Goal: Task Accomplishment & Management: Manage account settings

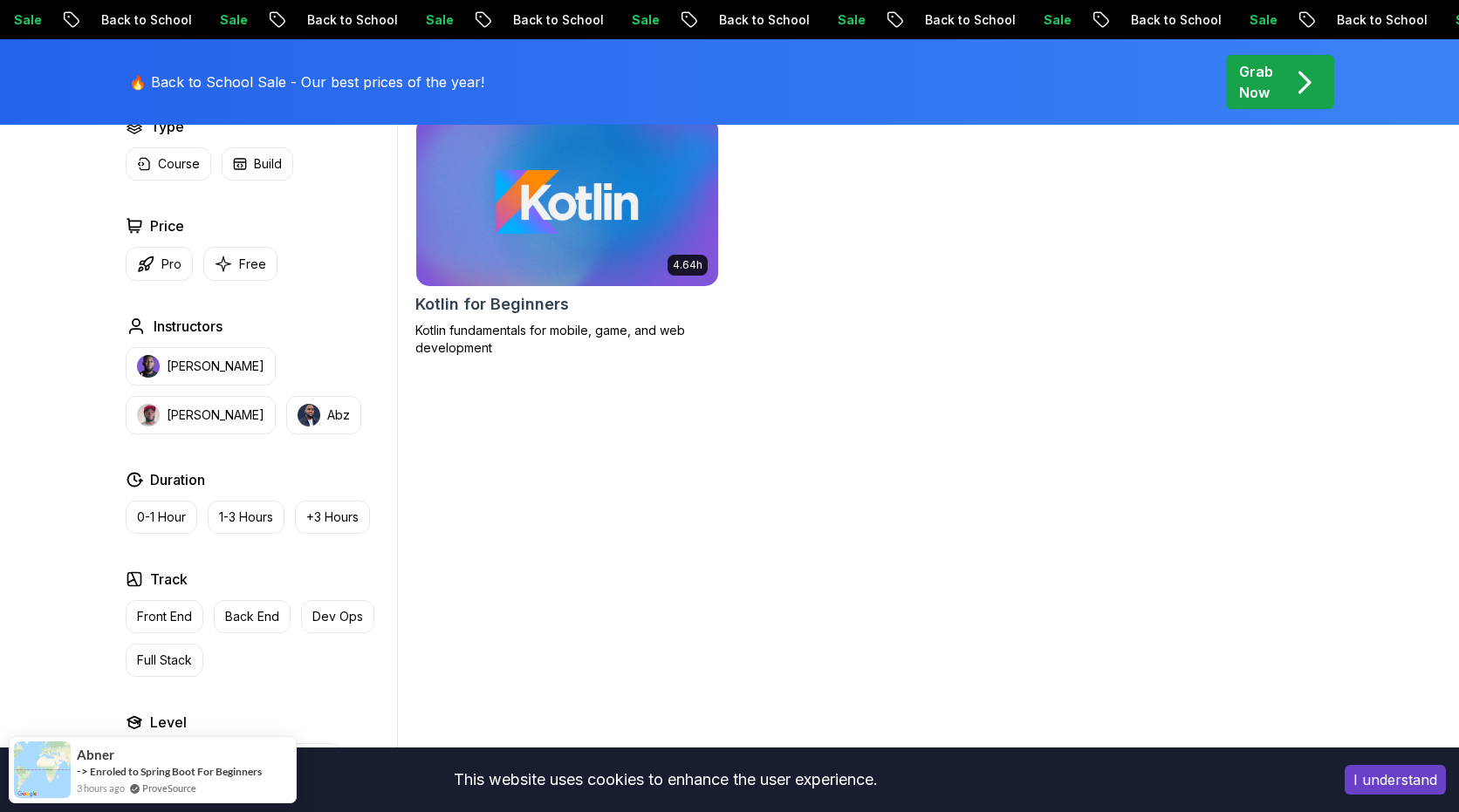
scroll to position [527, 0]
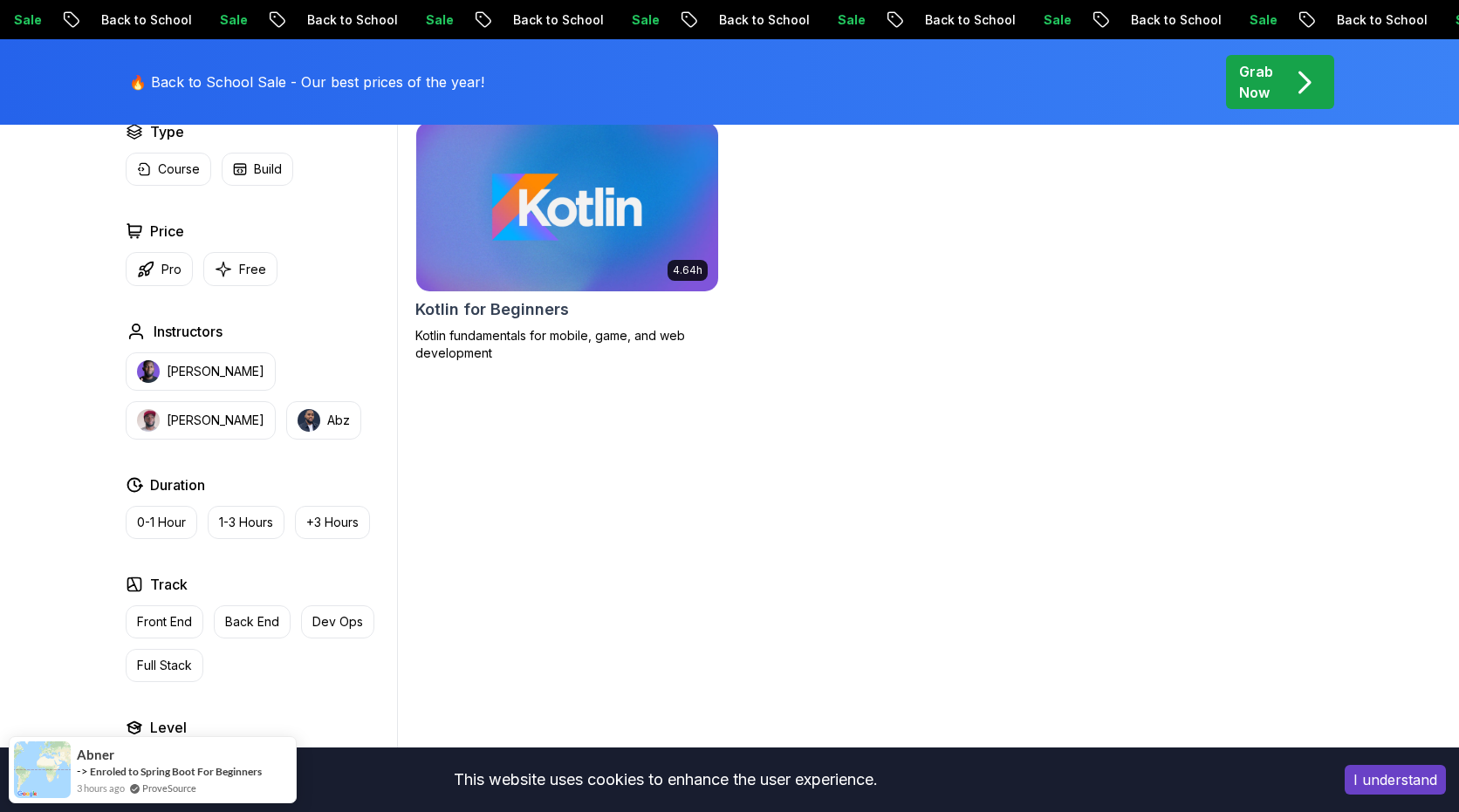
click at [544, 259] on img at bounding box center [566, 206] width 316 height 177
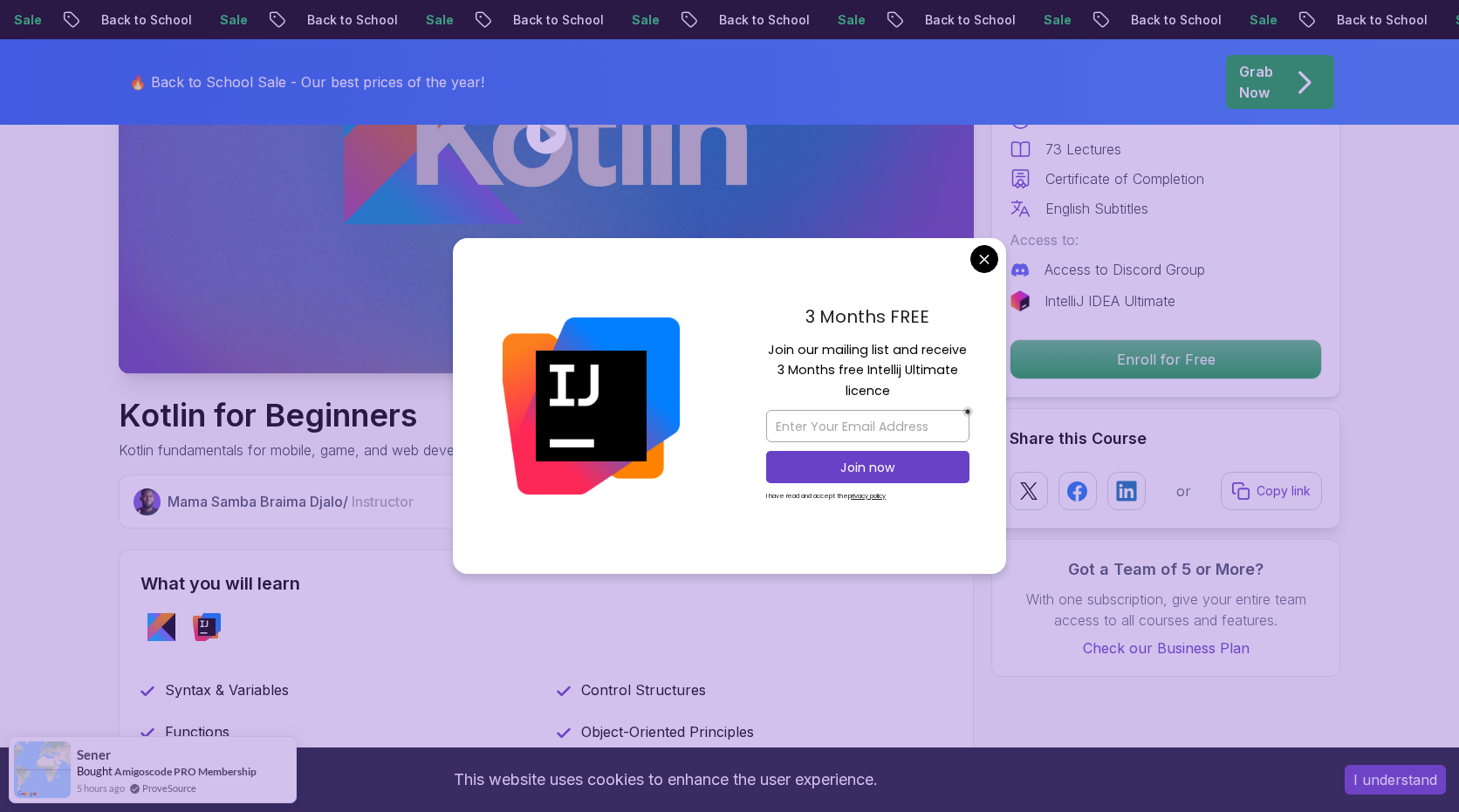
scroll to position [304, 0]
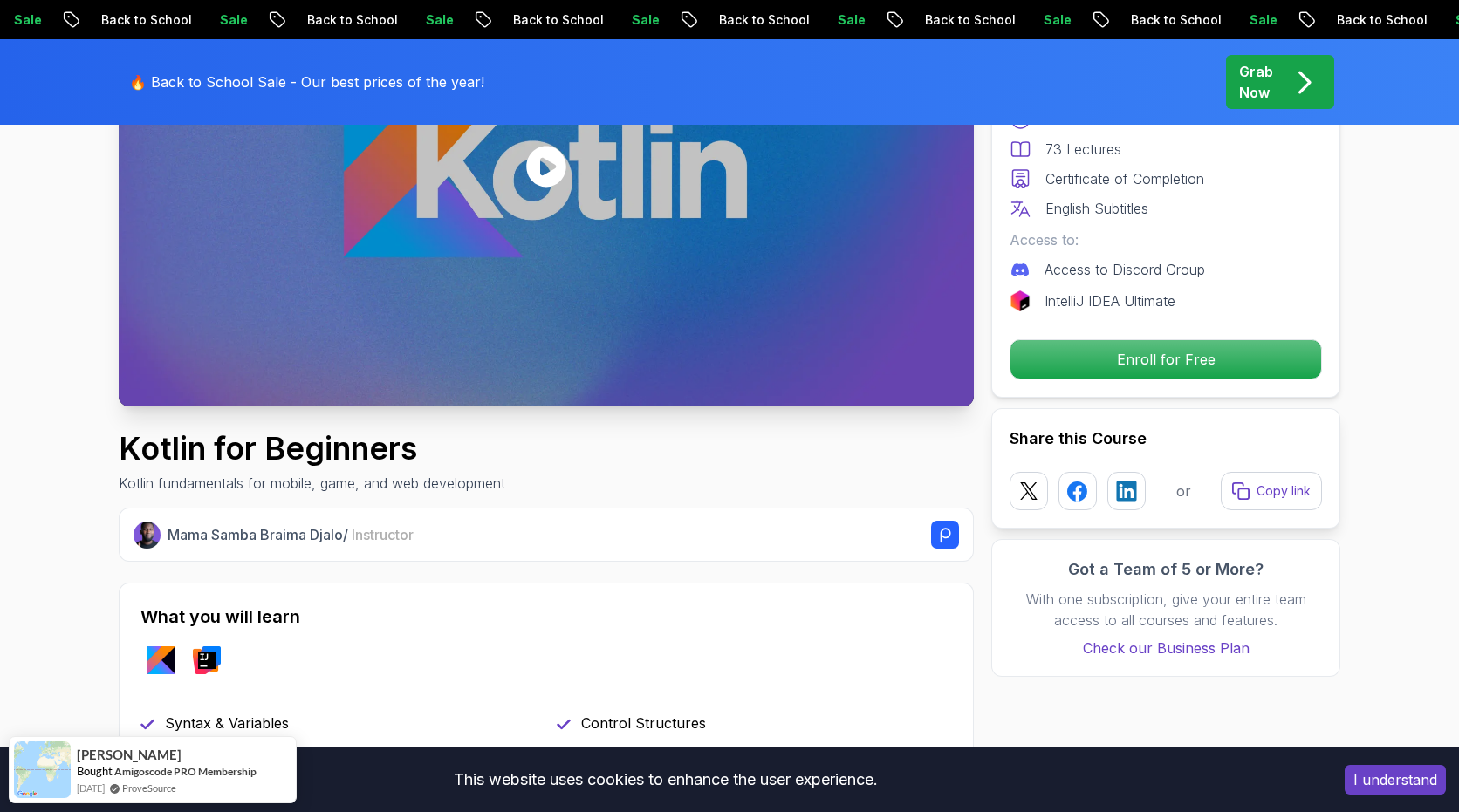
click at [1104, 365] on p "Enroll for Free" at bounding box center [1165, 358] width 295 height 36
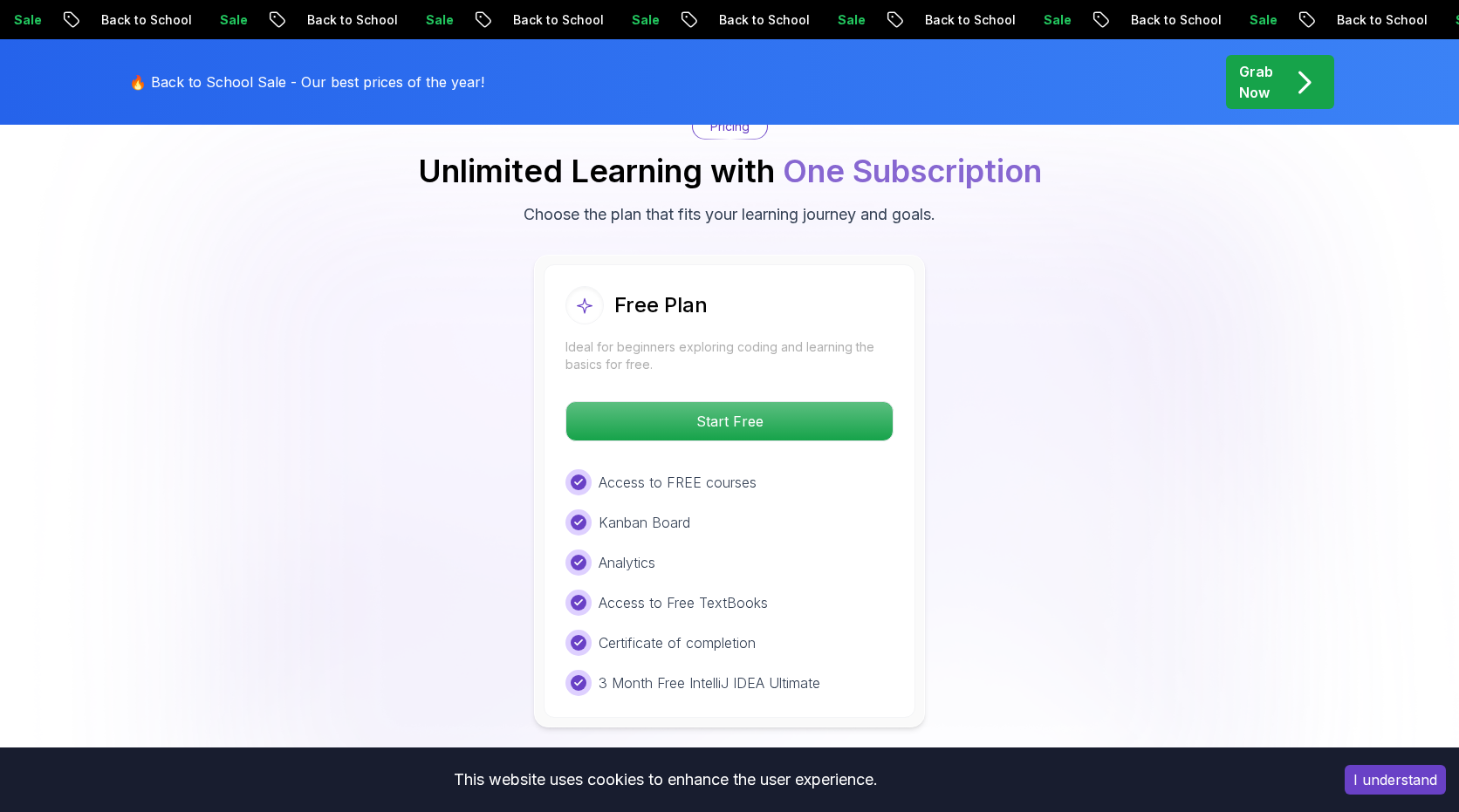
scroll to position [2737, 0]
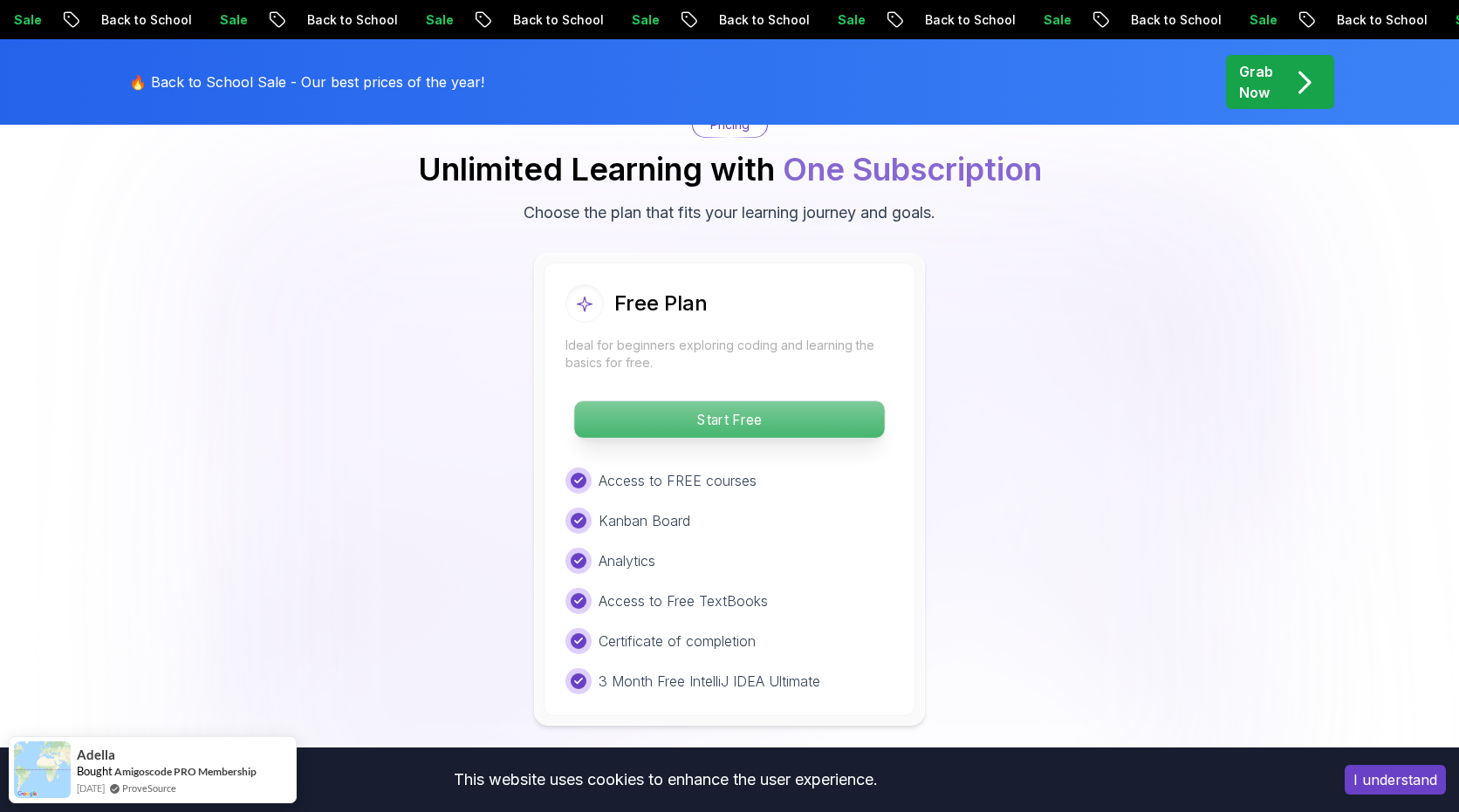
click at [821, 409] on p "Start Free" at bounding box center [729, 419] width 310 height 36
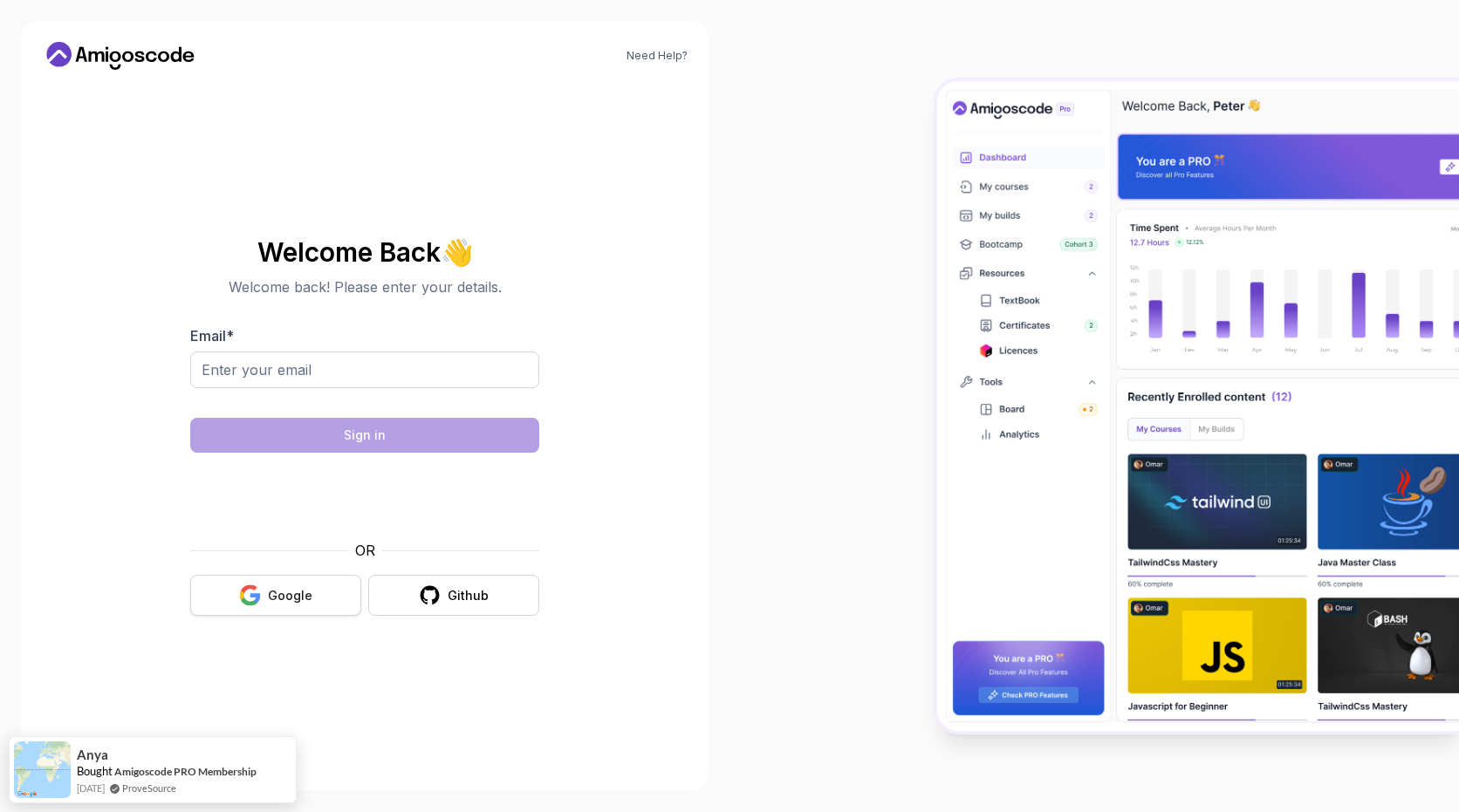
click at [289, 606] on button "Google" at bounding box center [275, 596] width 171 height 41
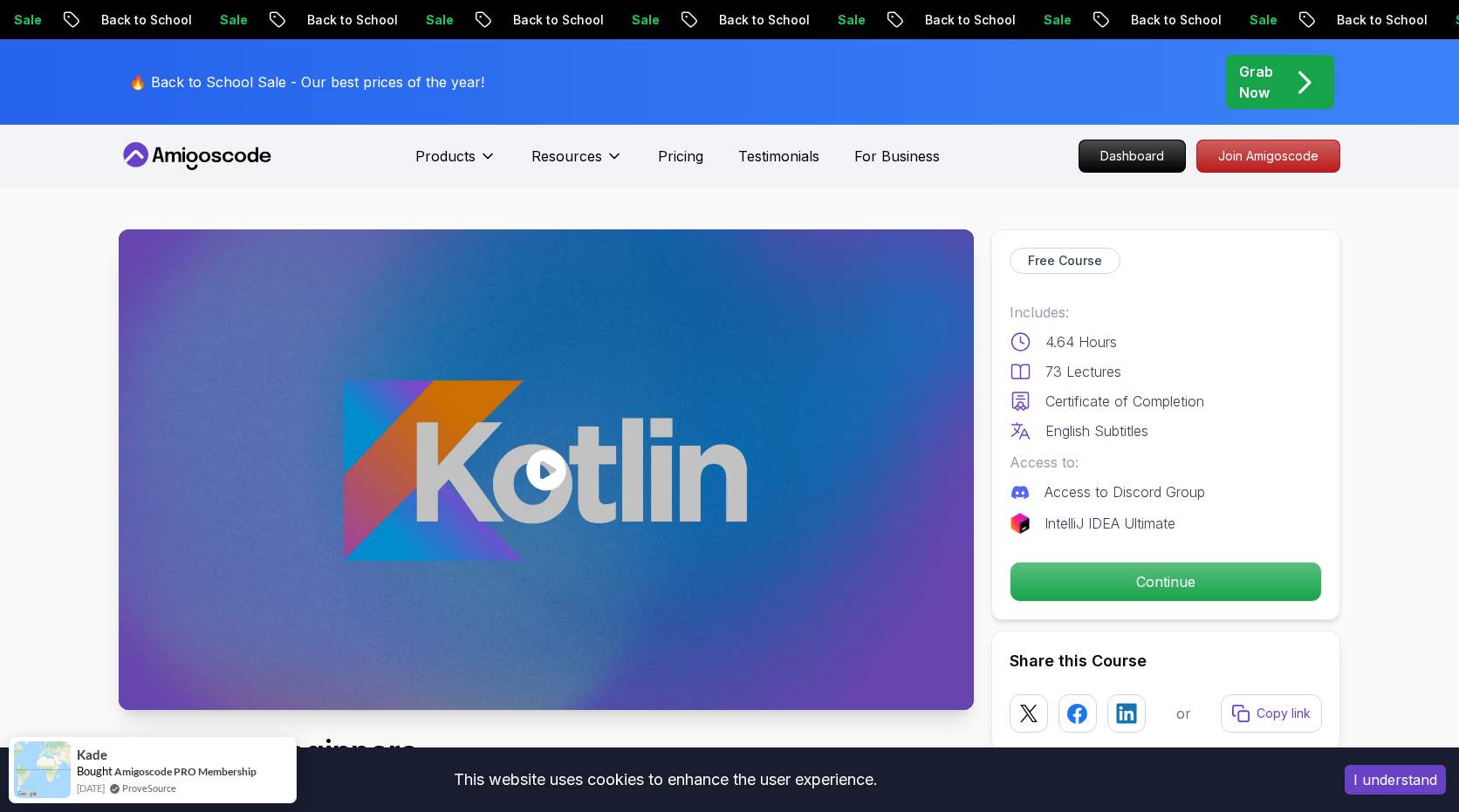
click at [1381, 778] on button "I understand" at bounding box center [1394, 780] width 101 height 29
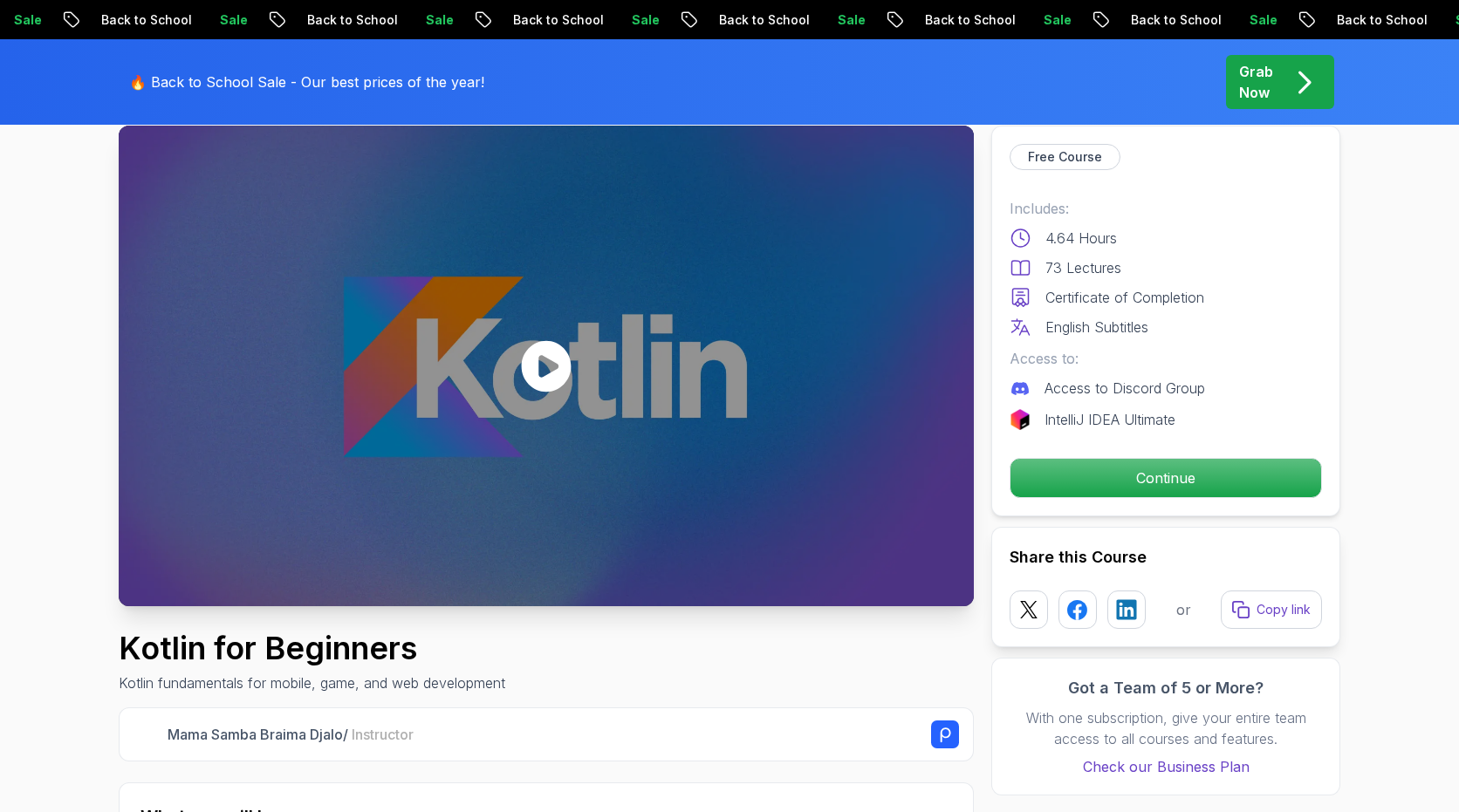
scroll to position [41, 0]
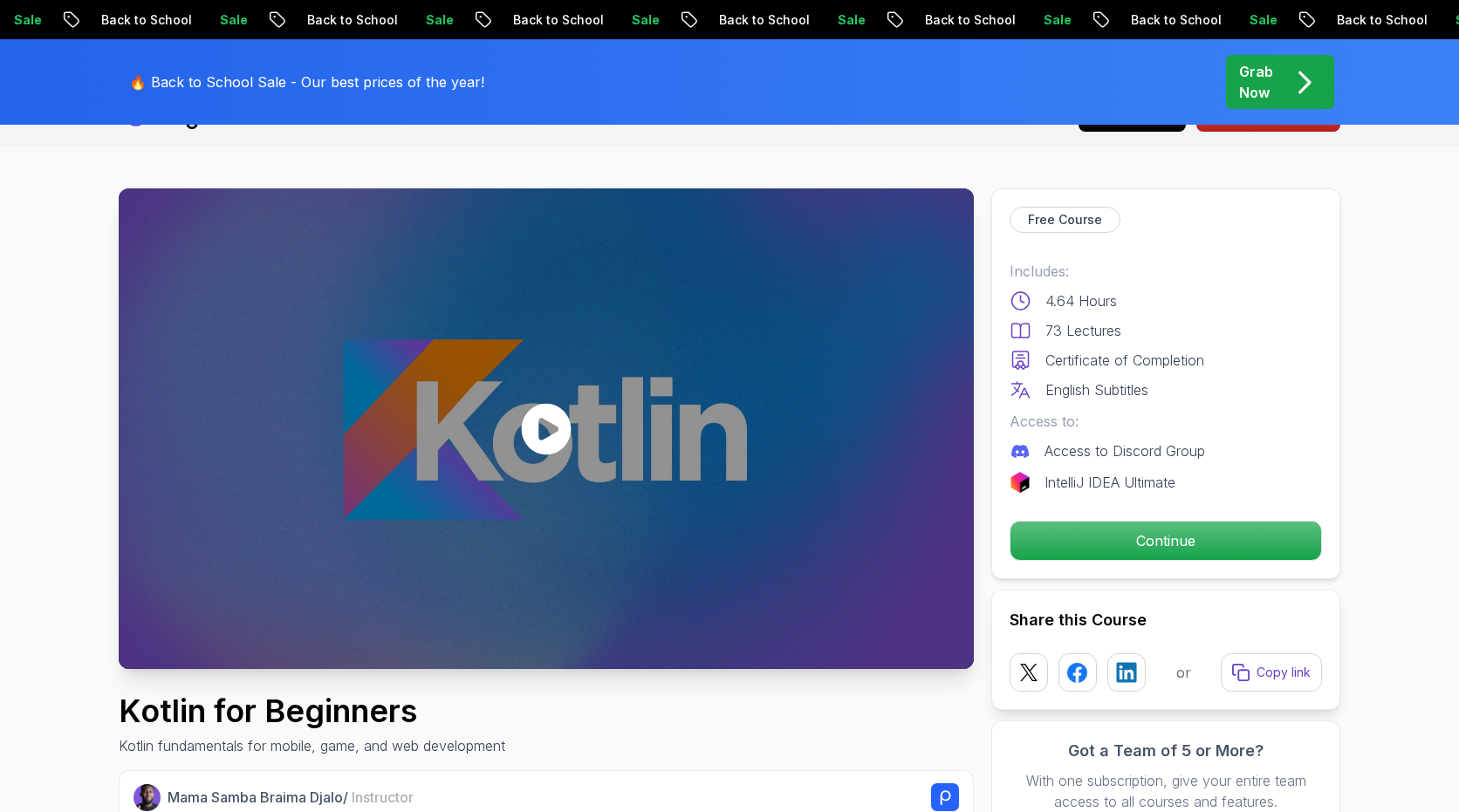
click at [555, 442] on icon at bounding box center [547, 428] width 50 height 52
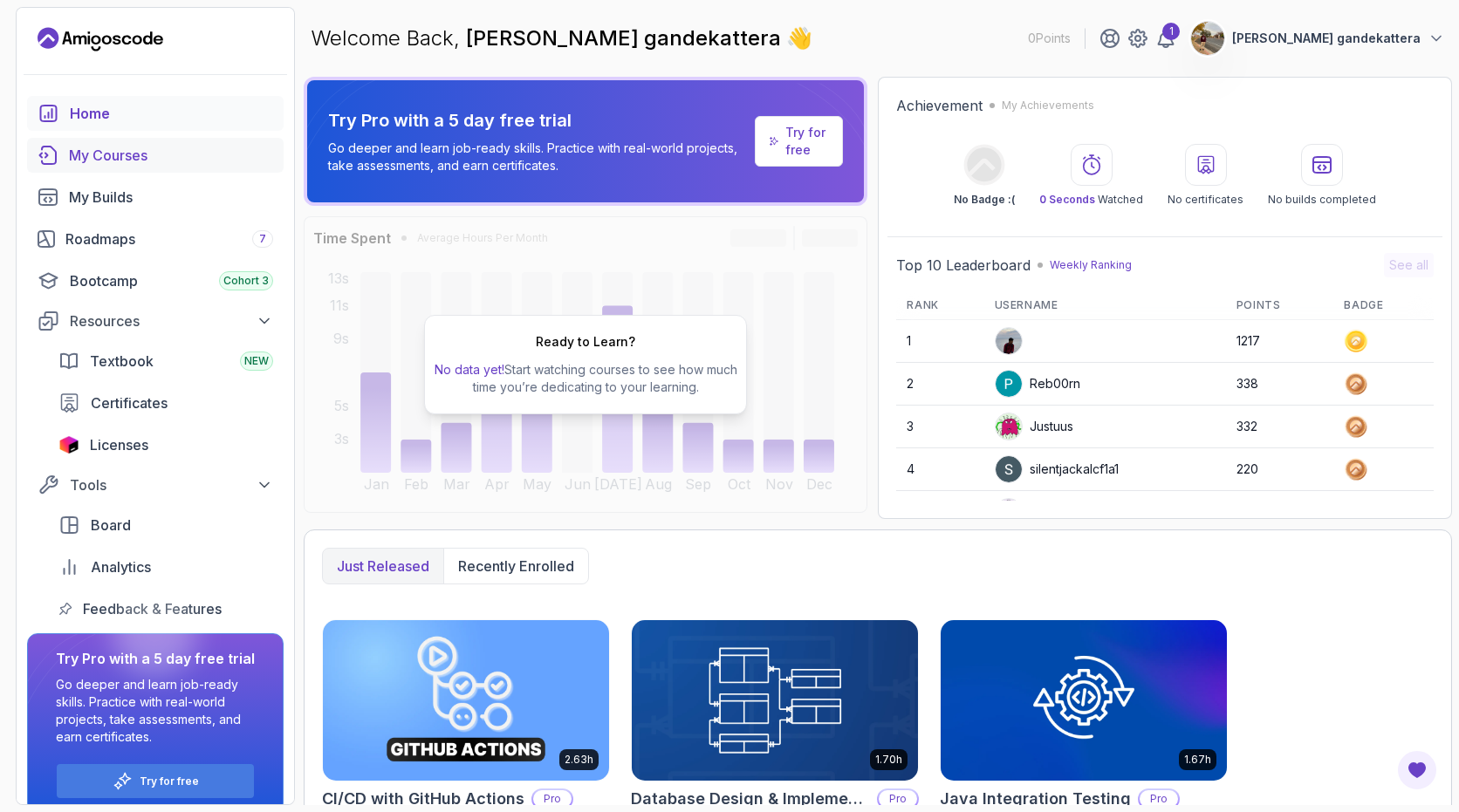
click at [158, 164] on div "My Courses" at bounding box center [170, 155] width 204 height 21
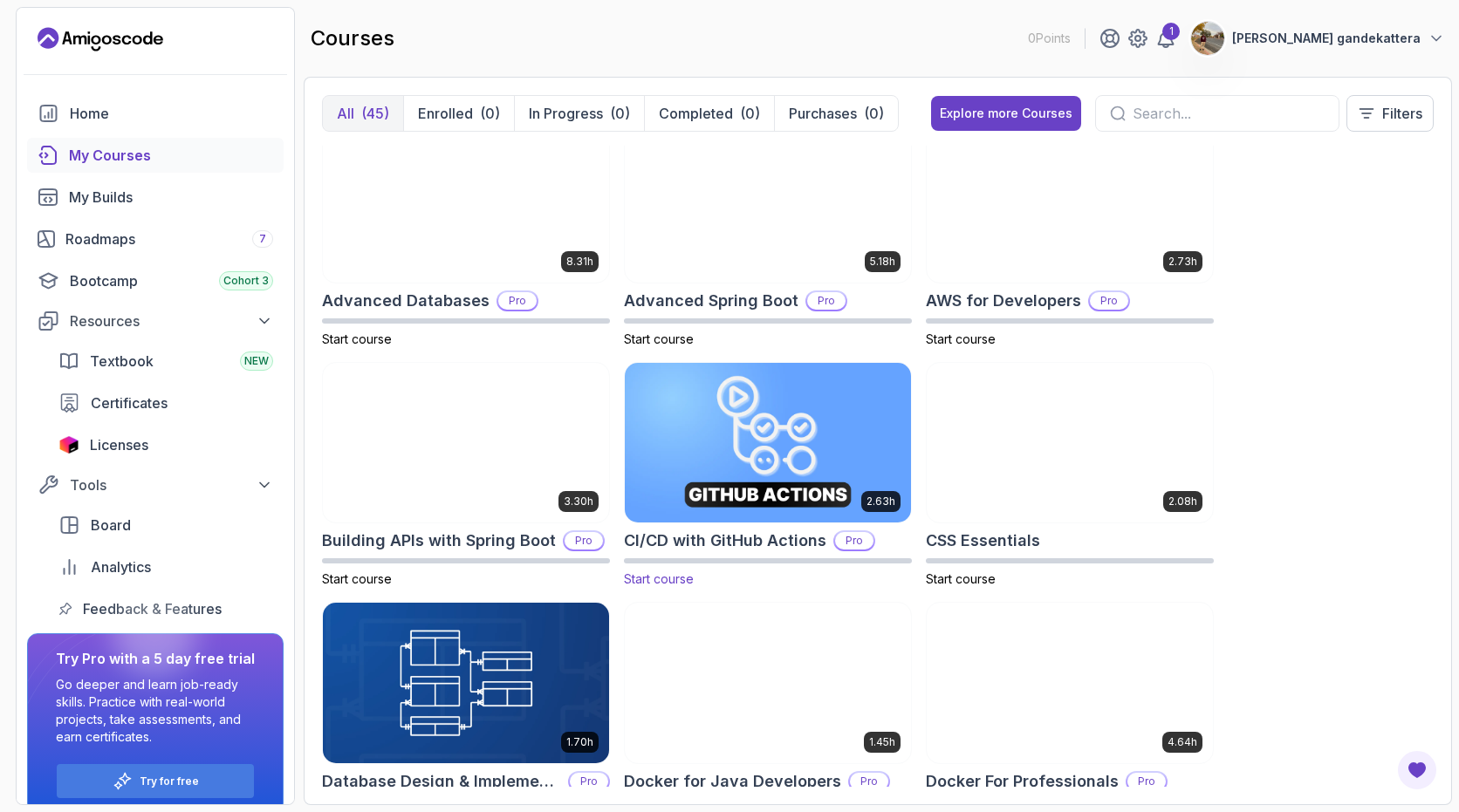
scroll to position [27, 0]
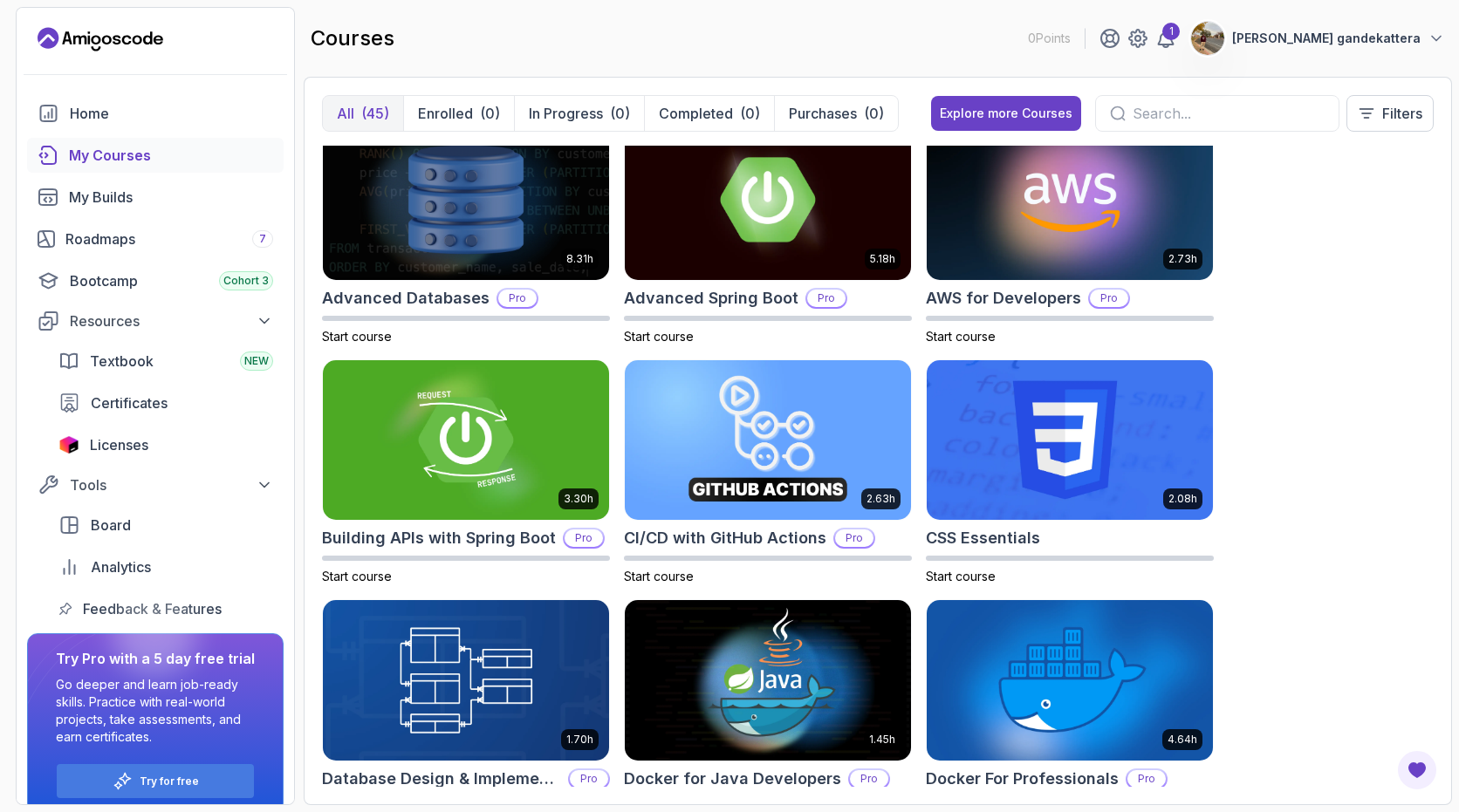
click at [1163, 108] on input "text" at bounding box center [1229, 113] width 192 height 21
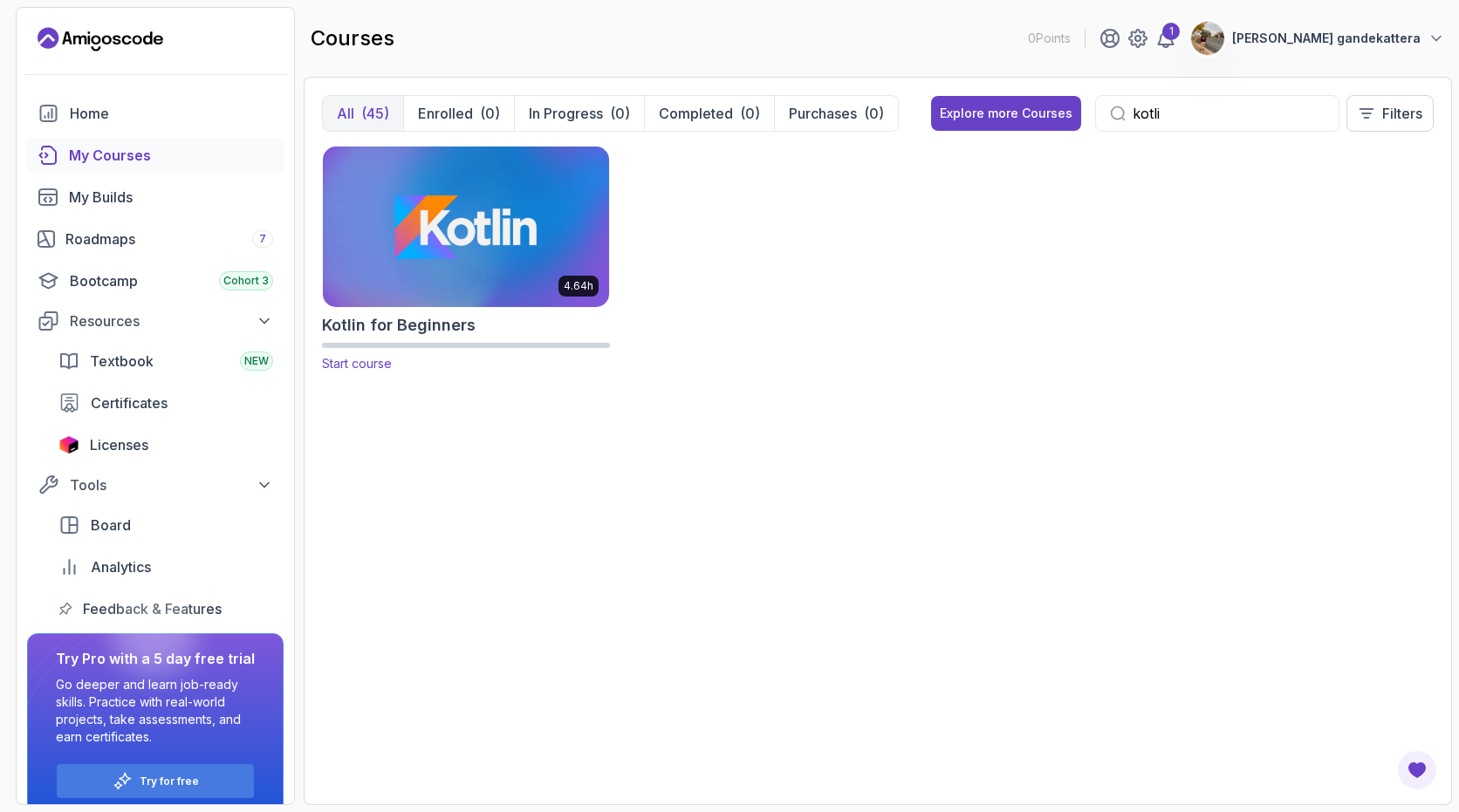
type input "kotli"
click at [431, 195] on img at bounding box center [465, 226] width 300 height 168
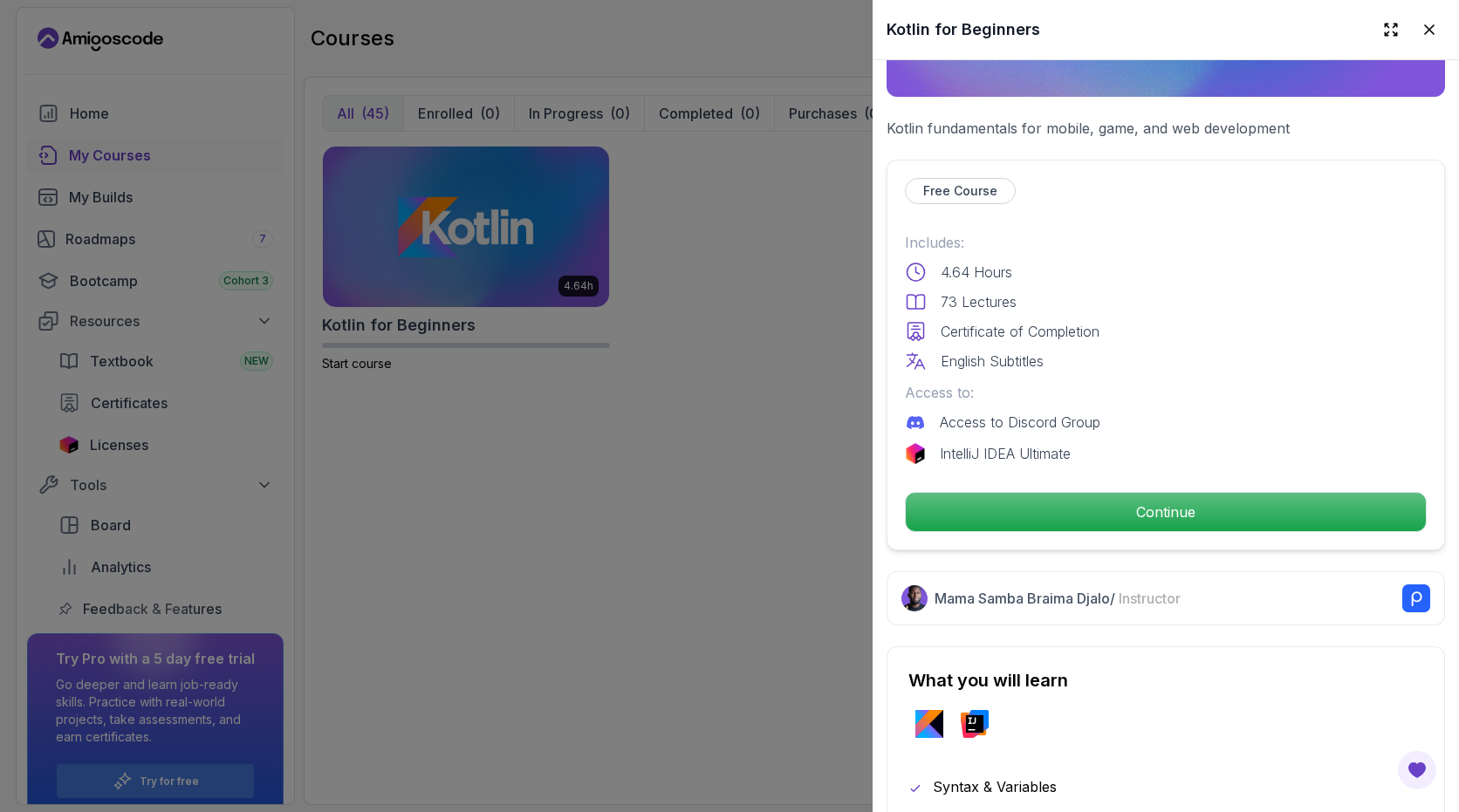
scroll to position [504, 0]
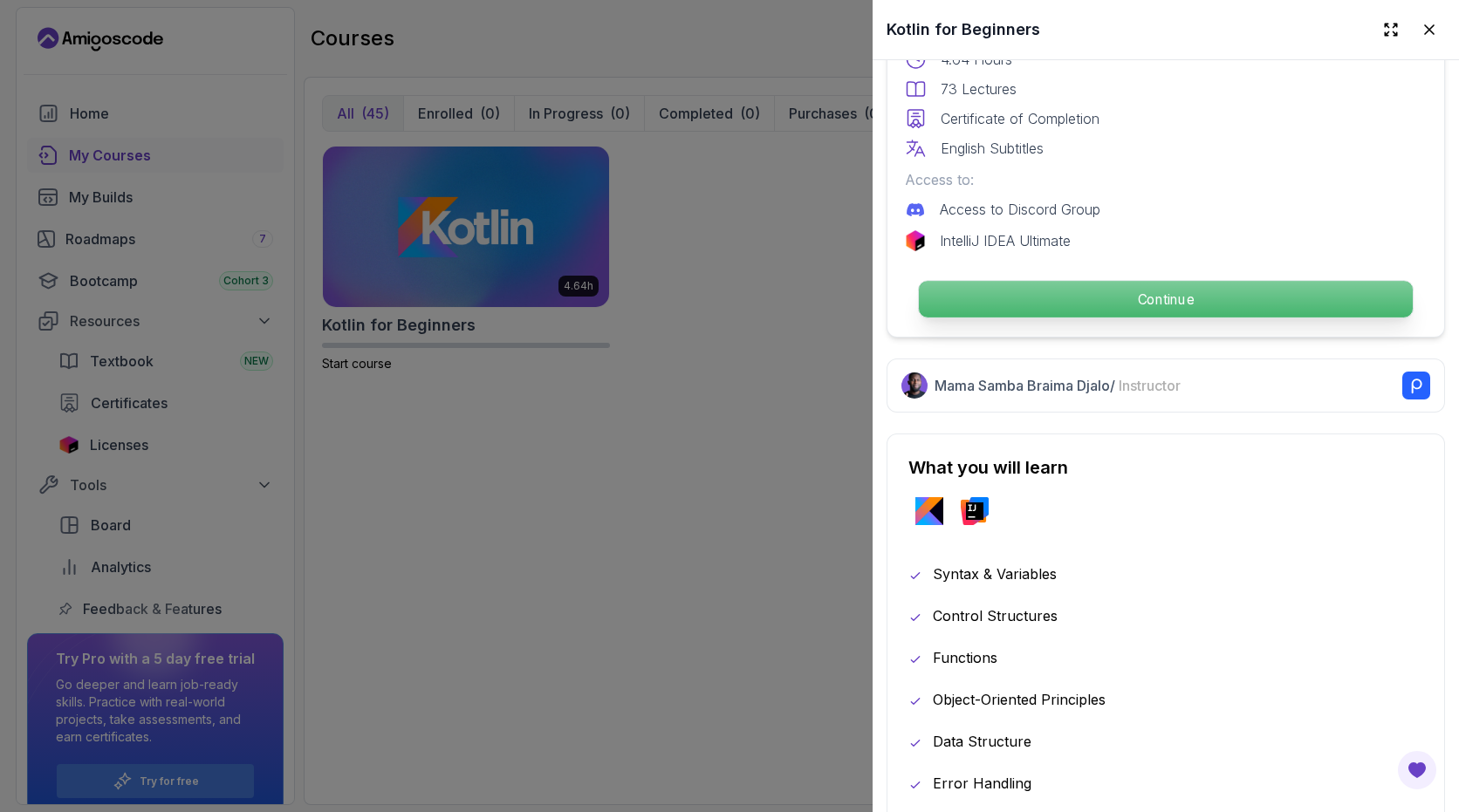
click at [1103, 314] on p "Continue" at bounding box center [1166, 299] width 494 height 36
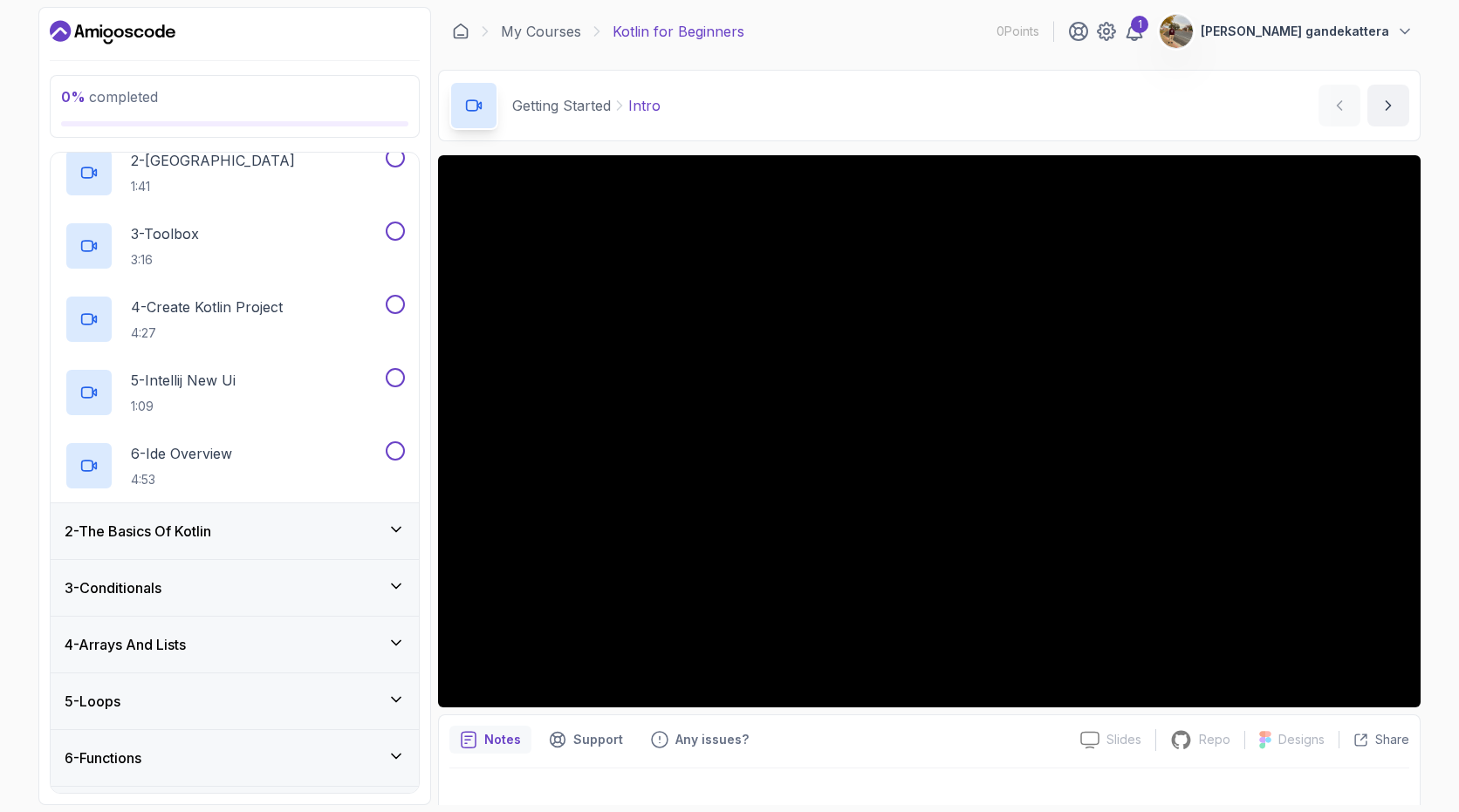
scroll to position [195, 0]
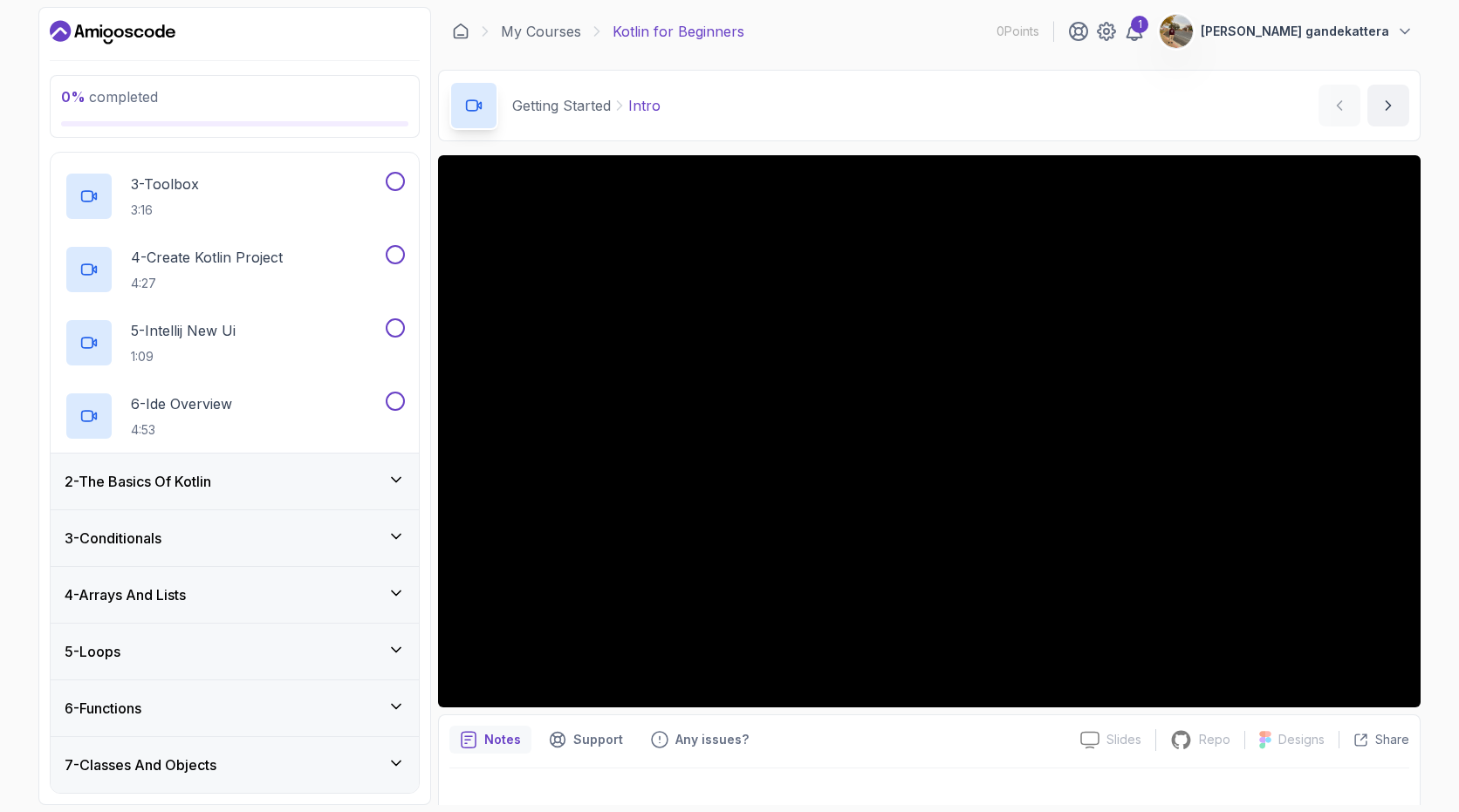
click at [270, 587] on div "4 - Arrays And Lists" at bounding box center [234, 595] width 340 height 21
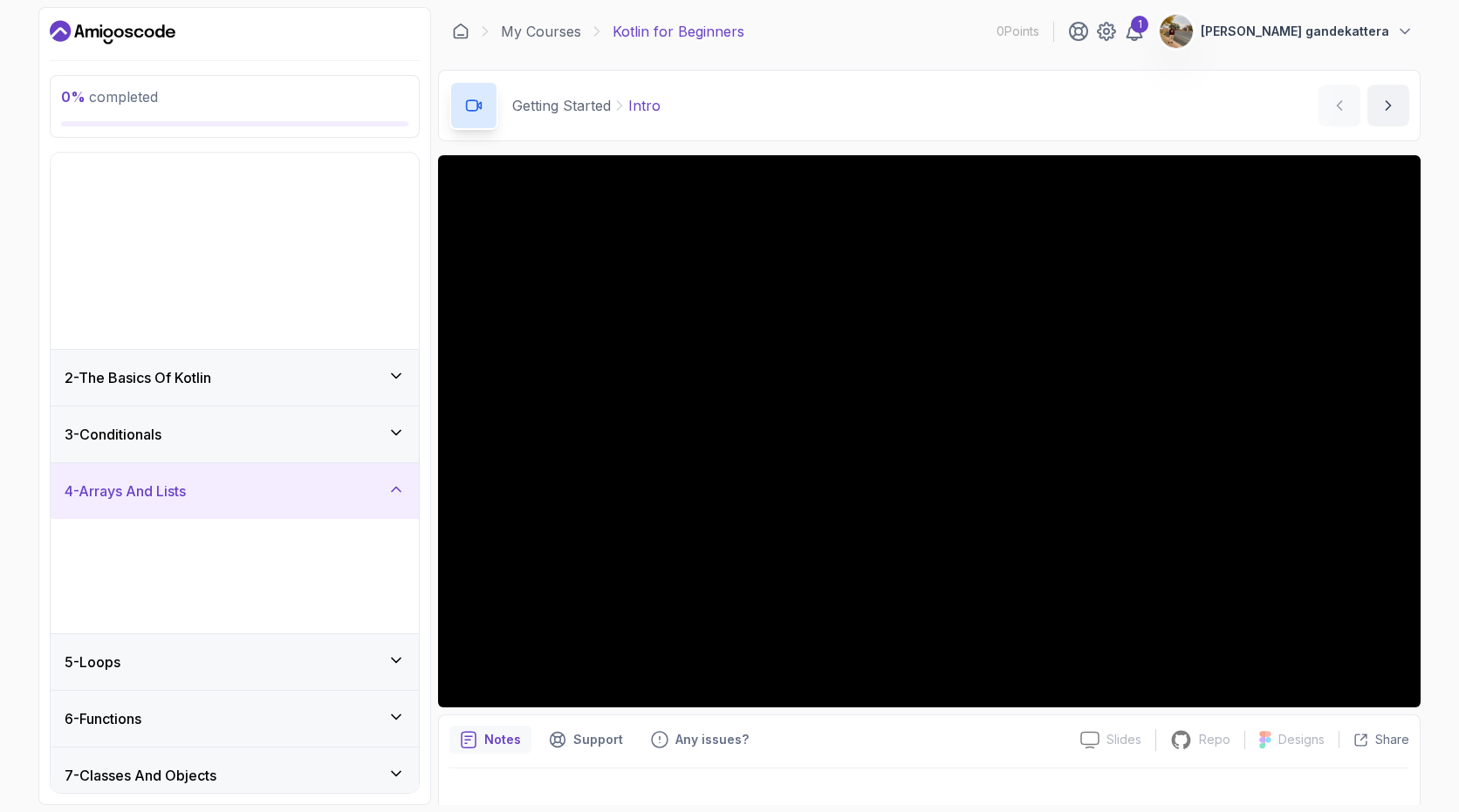
scroll to position [0, 0]
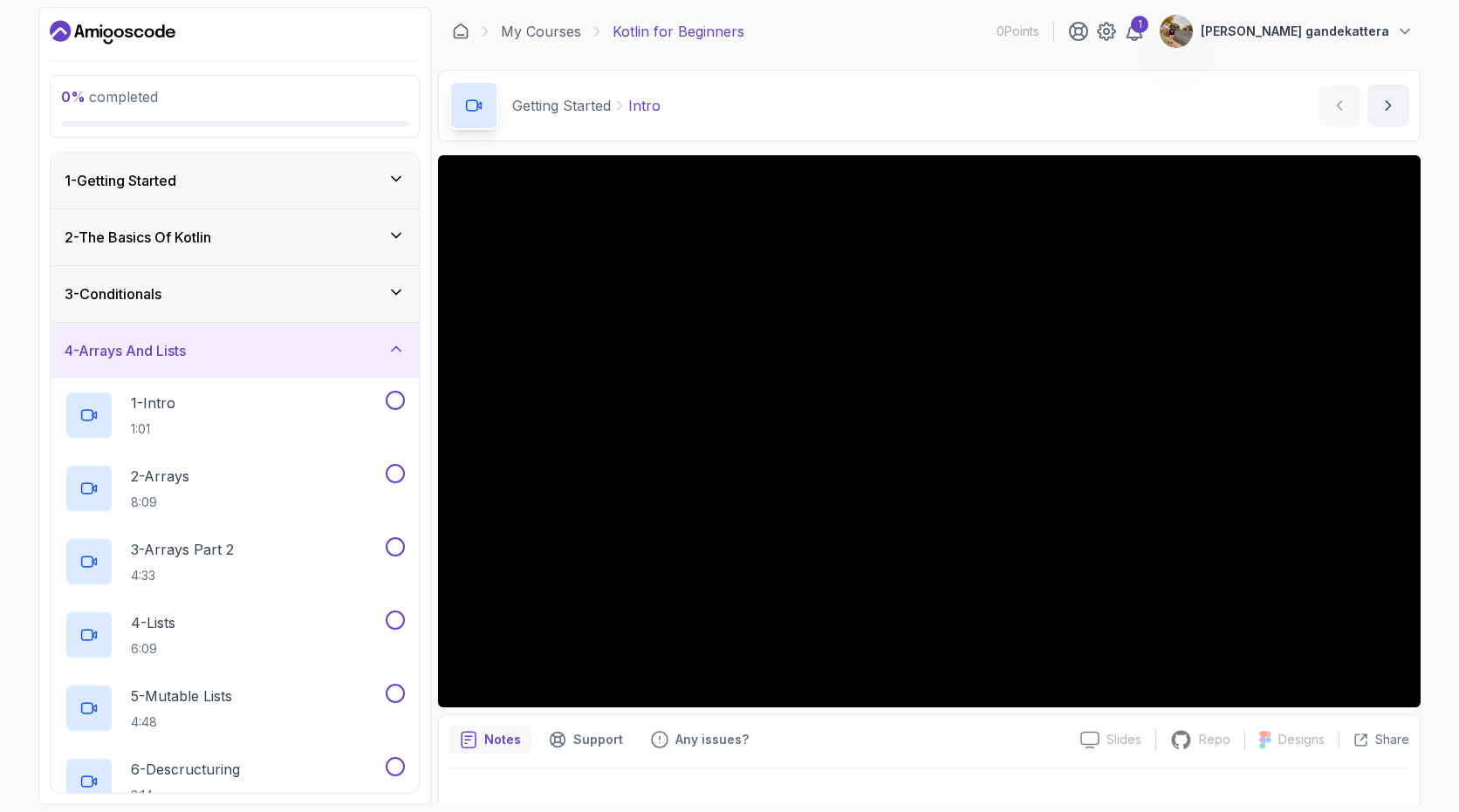
click at [279, 356] on div "4 - Arrays And Lists" at bounding box center [234, 350] width 340 height 21
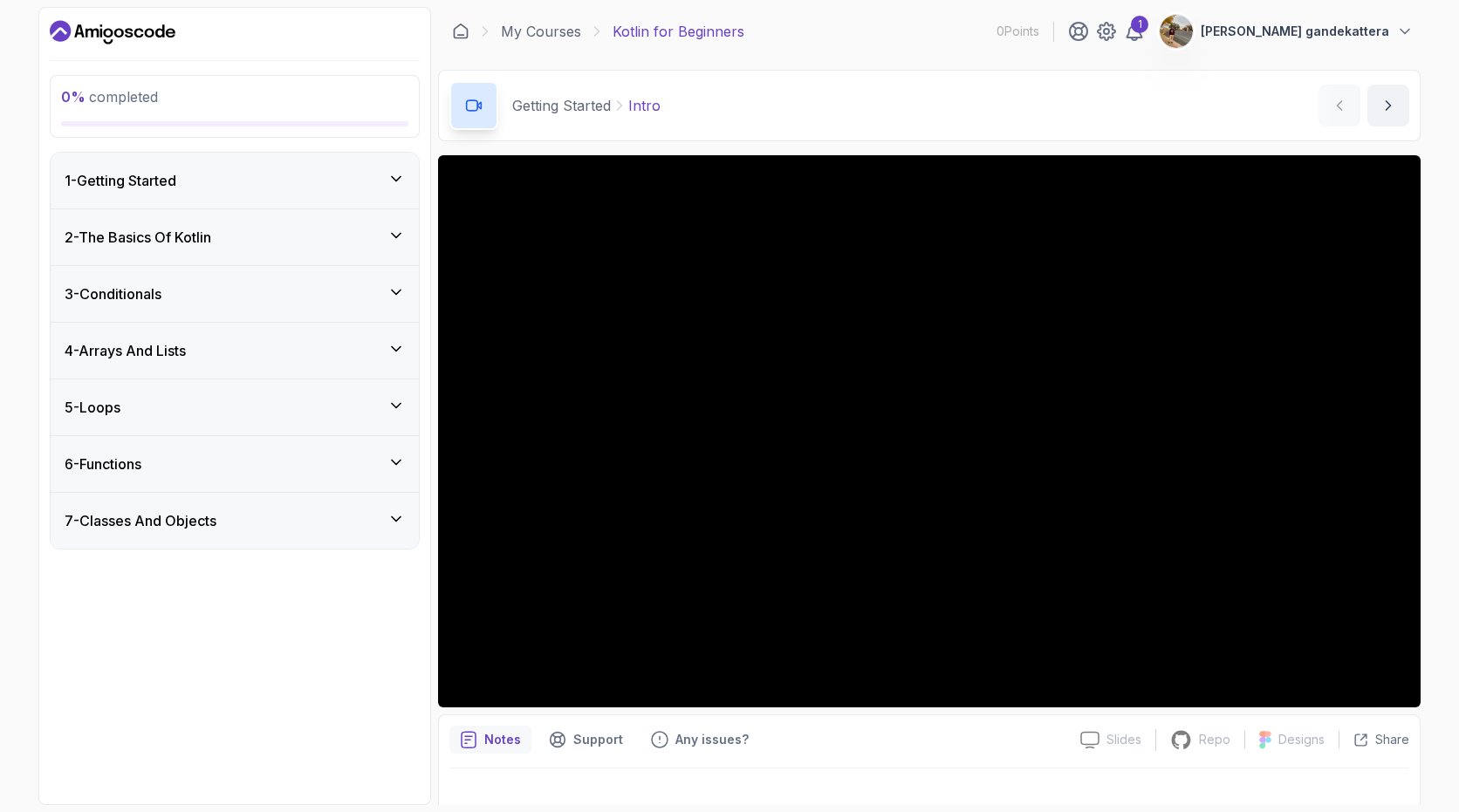
click at [255, 309] on div "3 - Conditionals" at bounding box center [235, 294] width 368 height 56
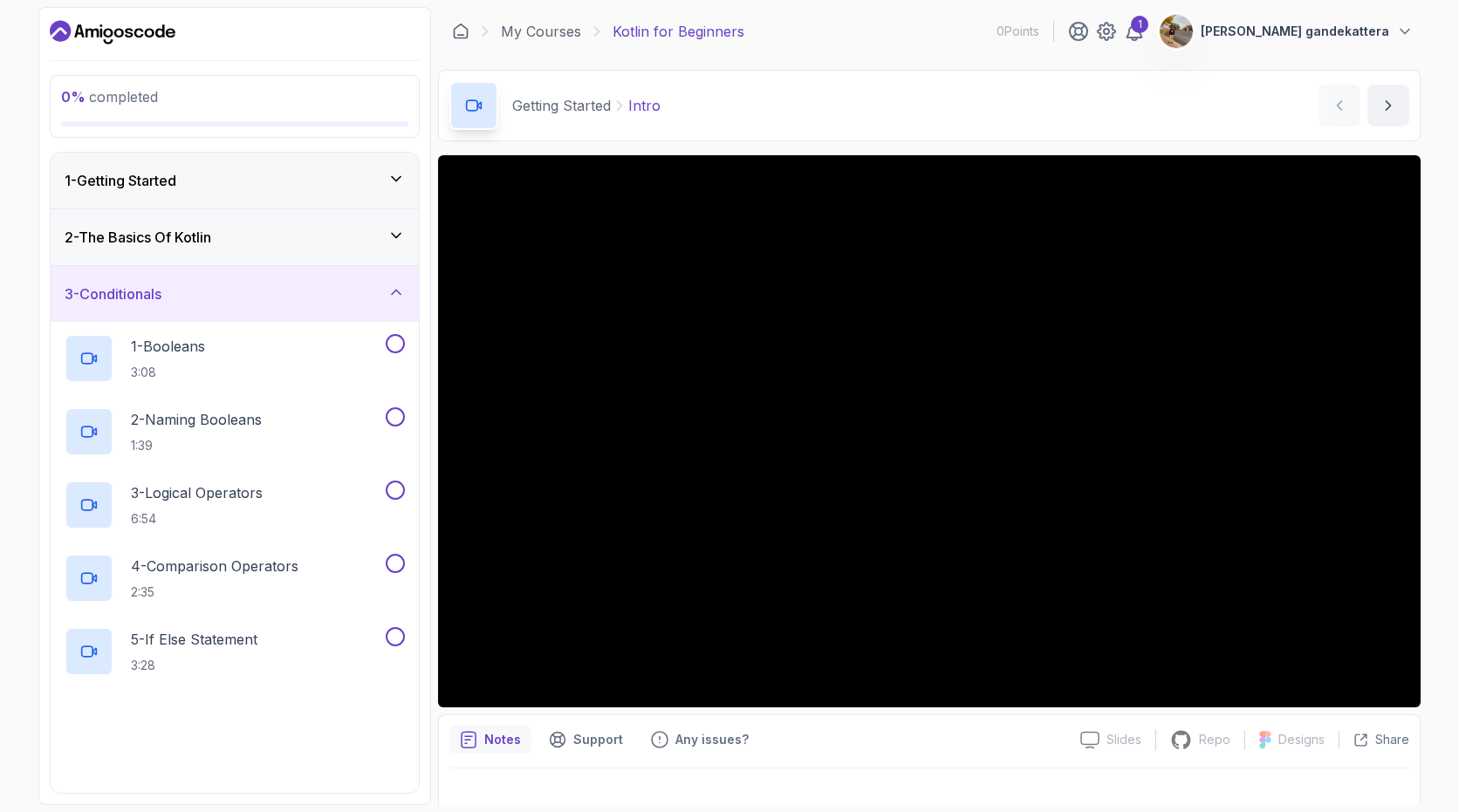
click at [256, 307] on div "3 - Conditionals" at bounding box center [235, 294] width 368 height 56
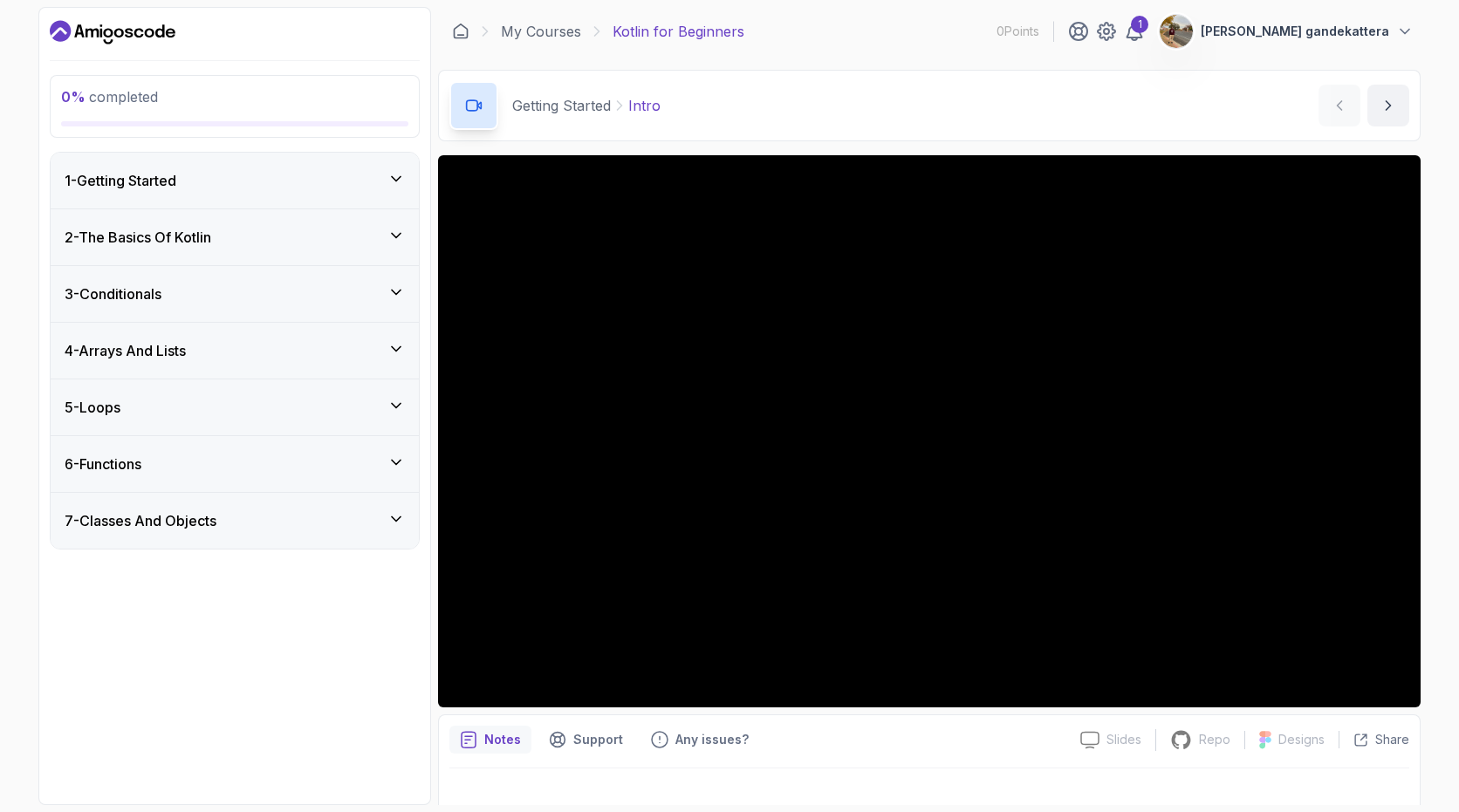
click at [226, 447] on div "6 - Functions" at bounding box center [235, 463] width 368 height 56
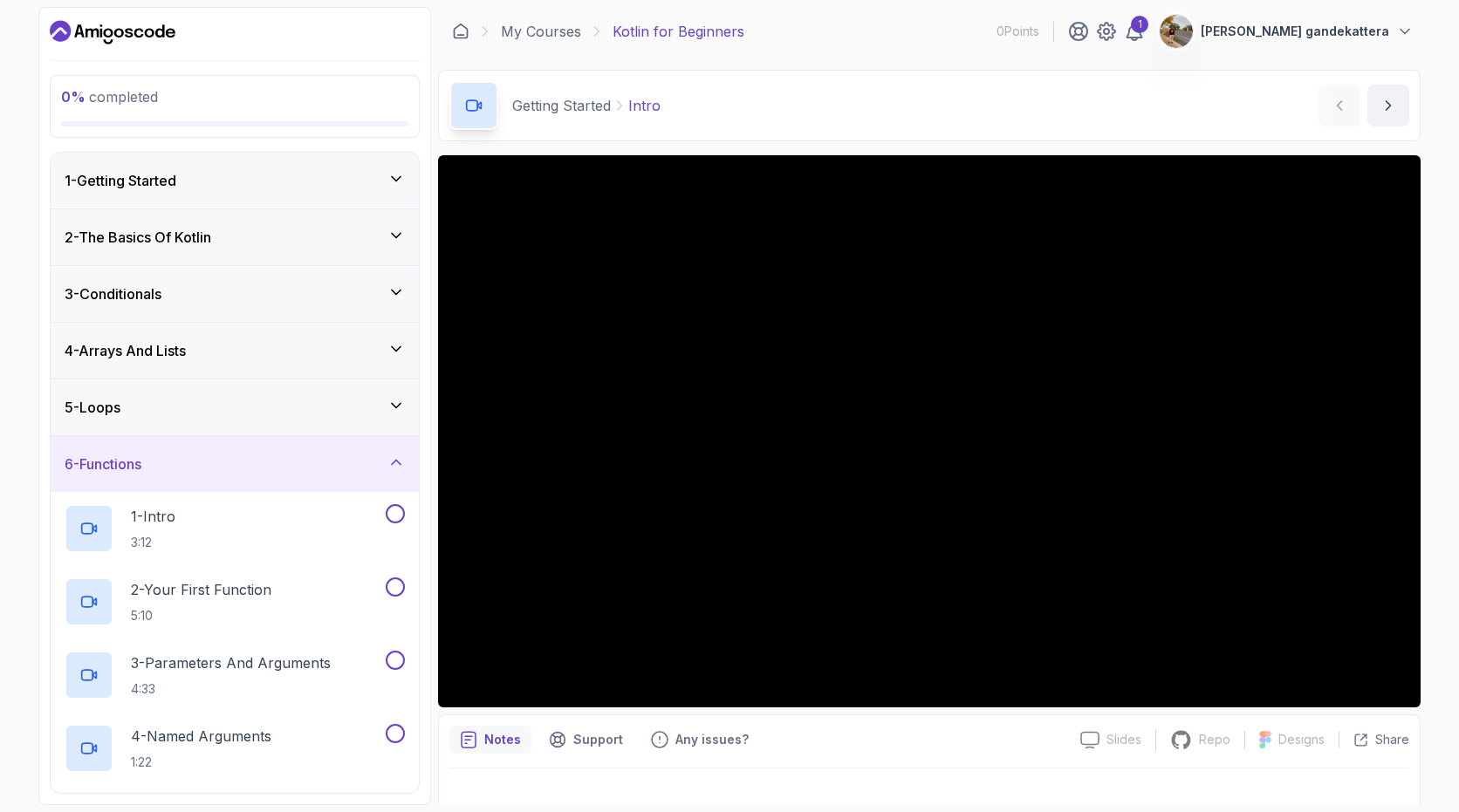
click at [225, 447] on div "6 - Functions" at bounding box center [235, 463] width 368 height 56
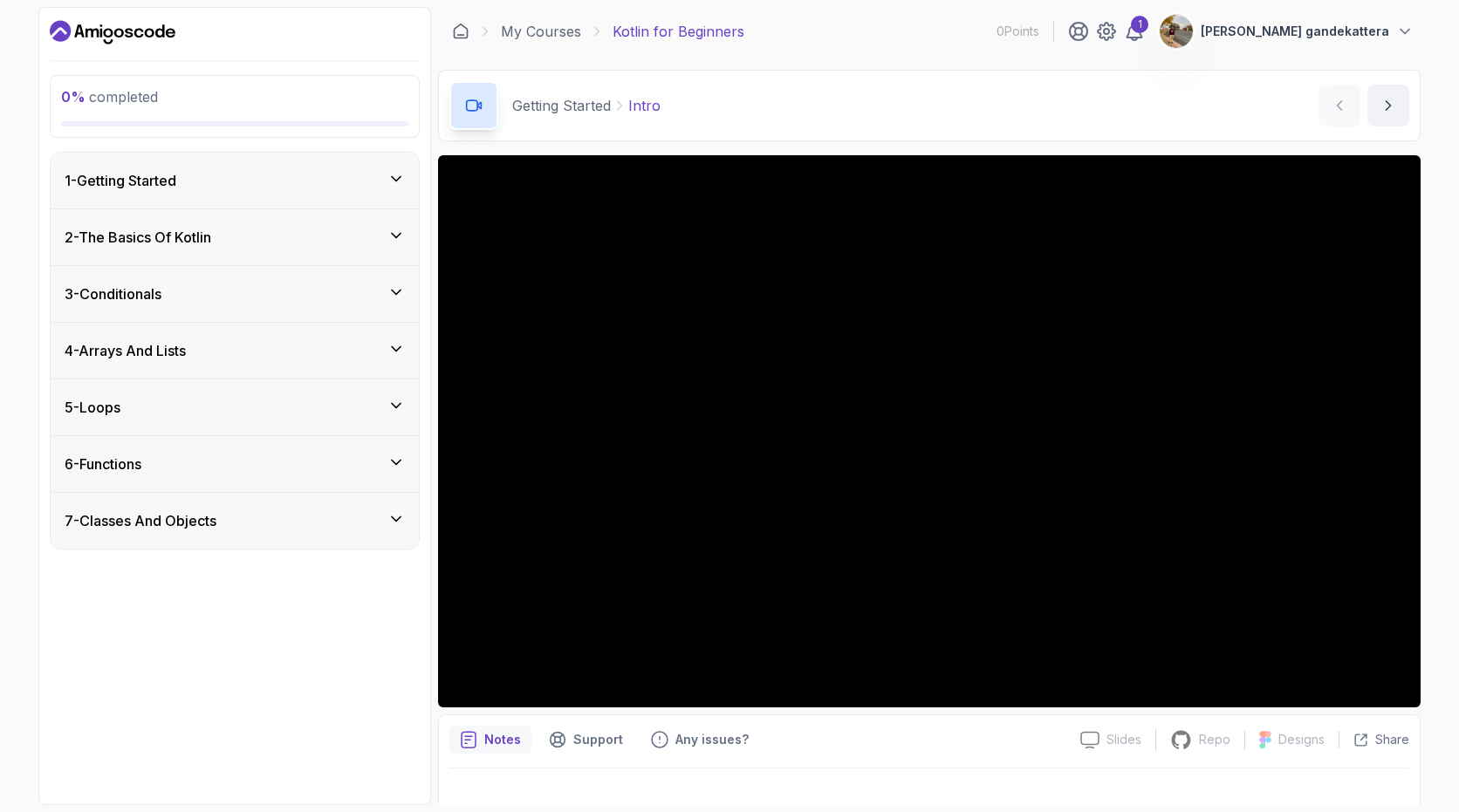
click at [210, 410] on div "5 - Loops" at bounding box center [234, 406] width 340 height 21
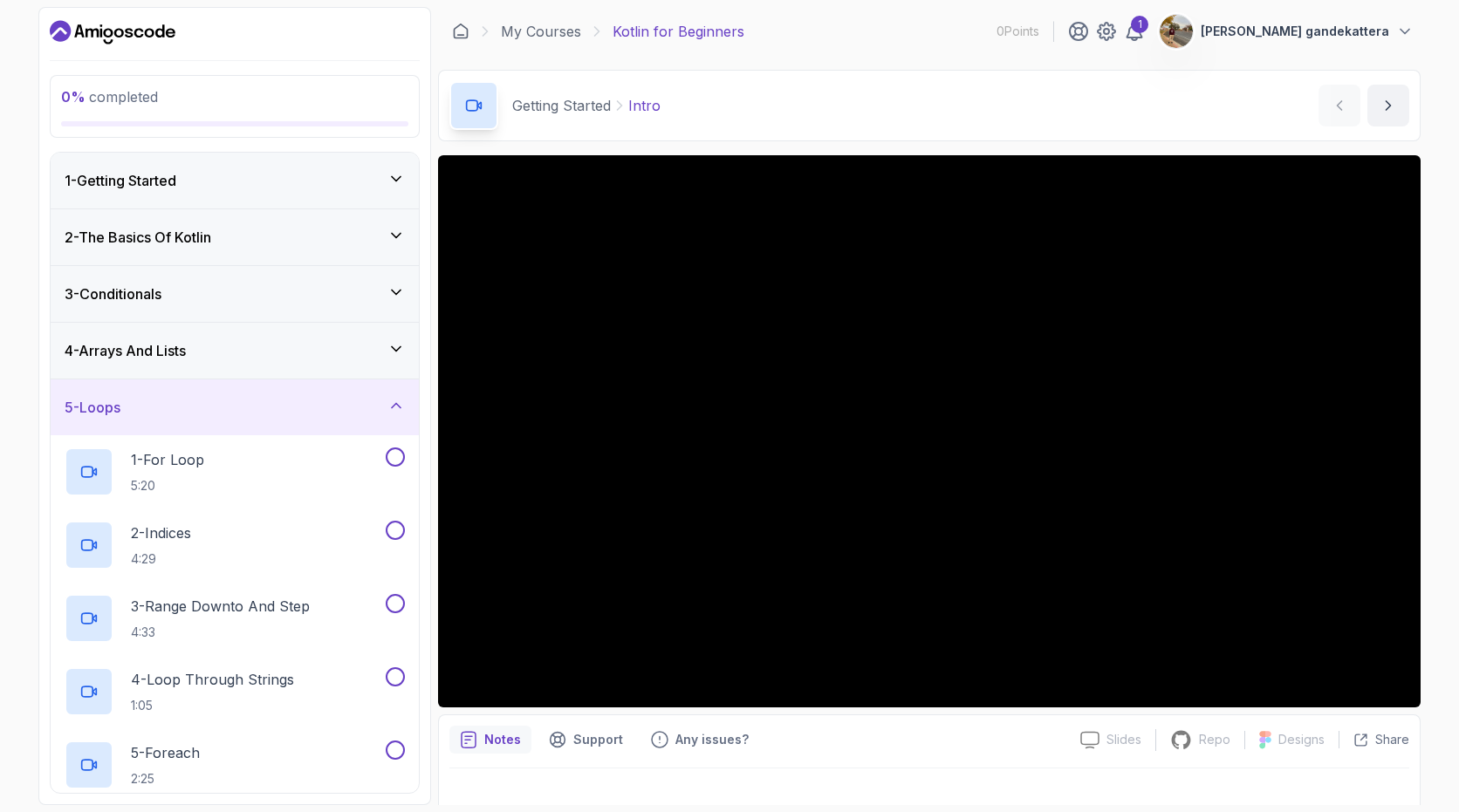
click at [208, 410] on div "5 - Loops" at bounding box center [234, 406] width 340 height 21
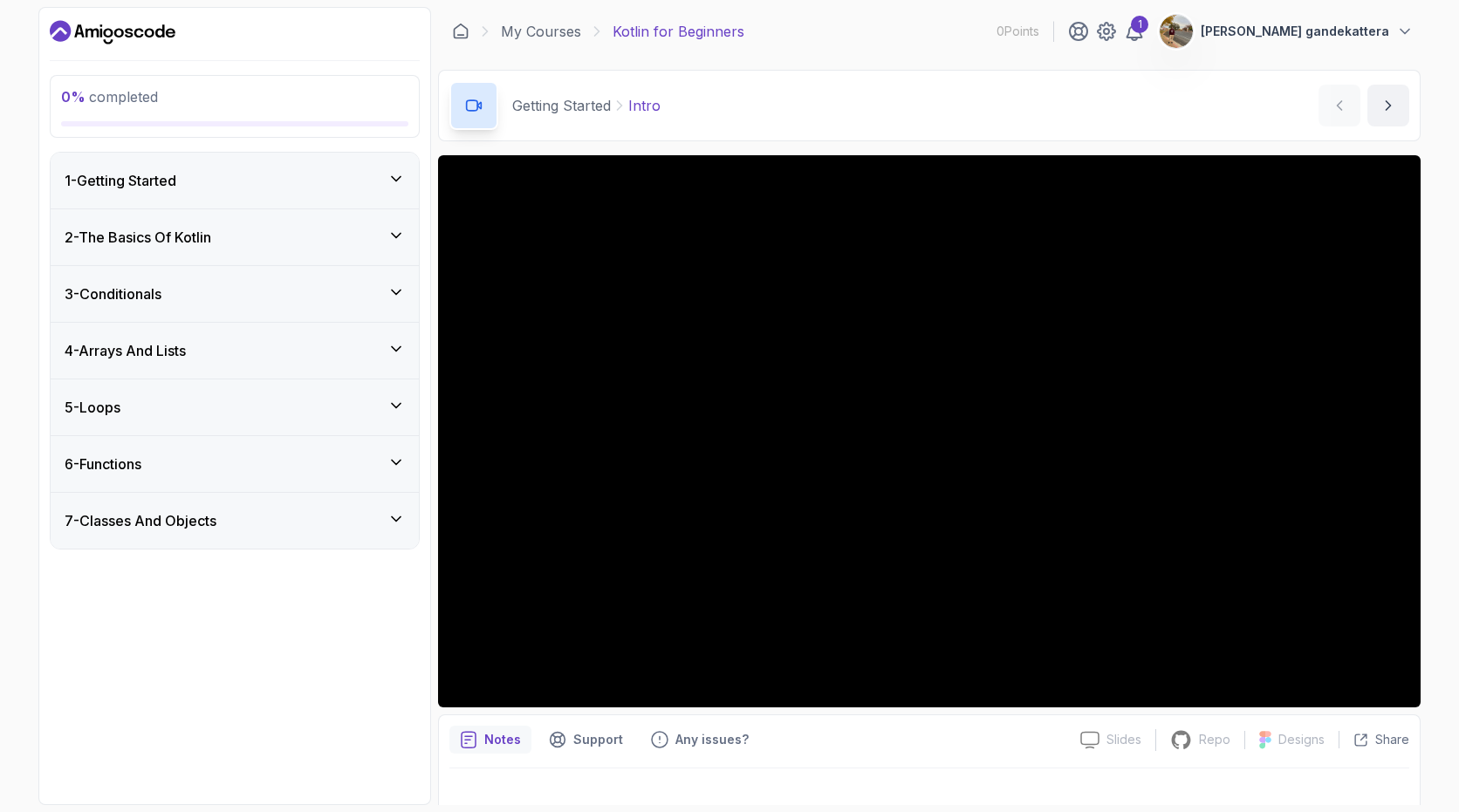
click at [212, 359] on div "4 - Arrays And Lists" at bounding box center [234, 350] width 340 height 21
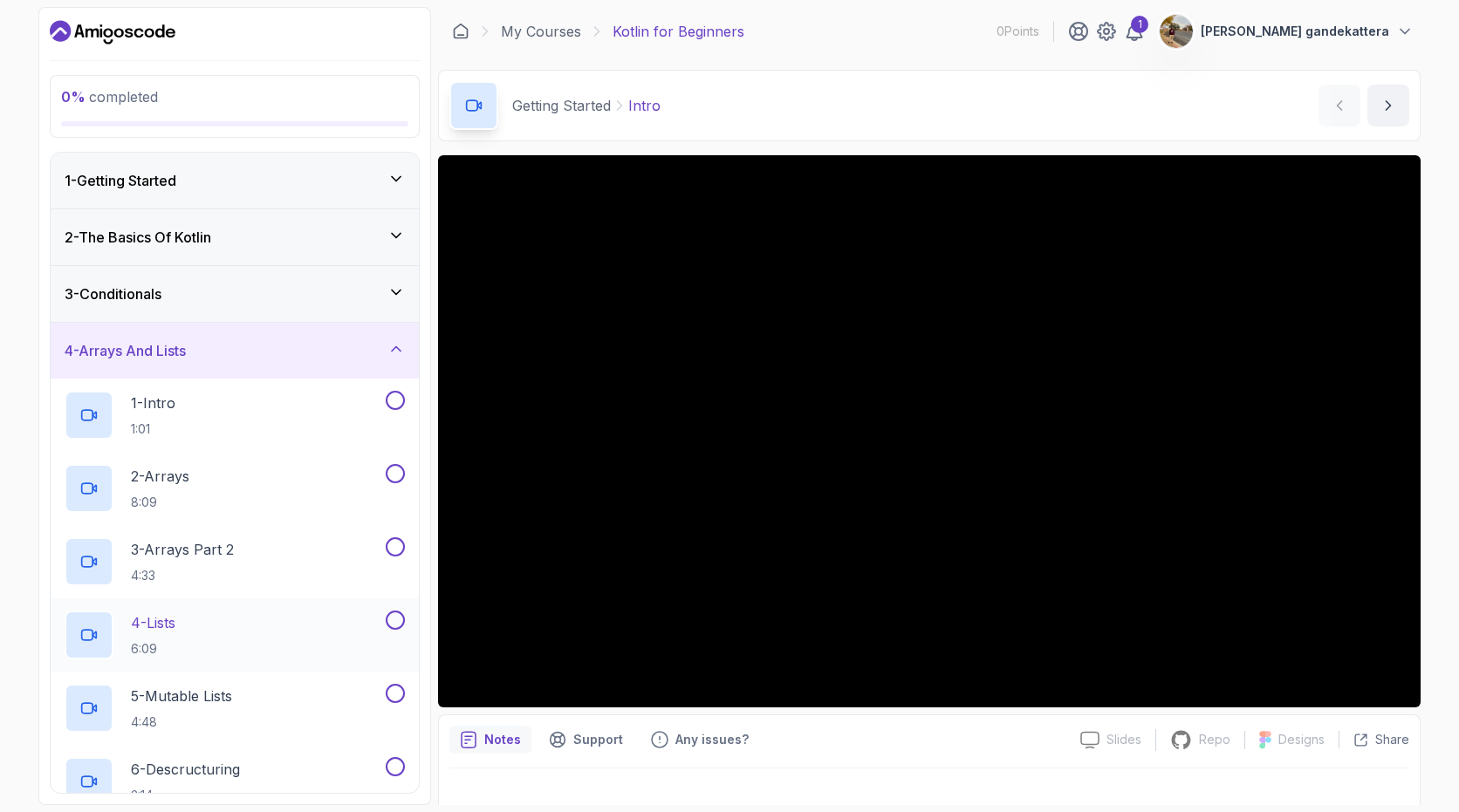
click at [238, 609] on div "4 - Lists 6:09" at bounding box center [235, 635] width 368 height 73
click at [348, 624] on div "4 - Lists 6:09" at bounding box center [223, 635] width 317 height 49
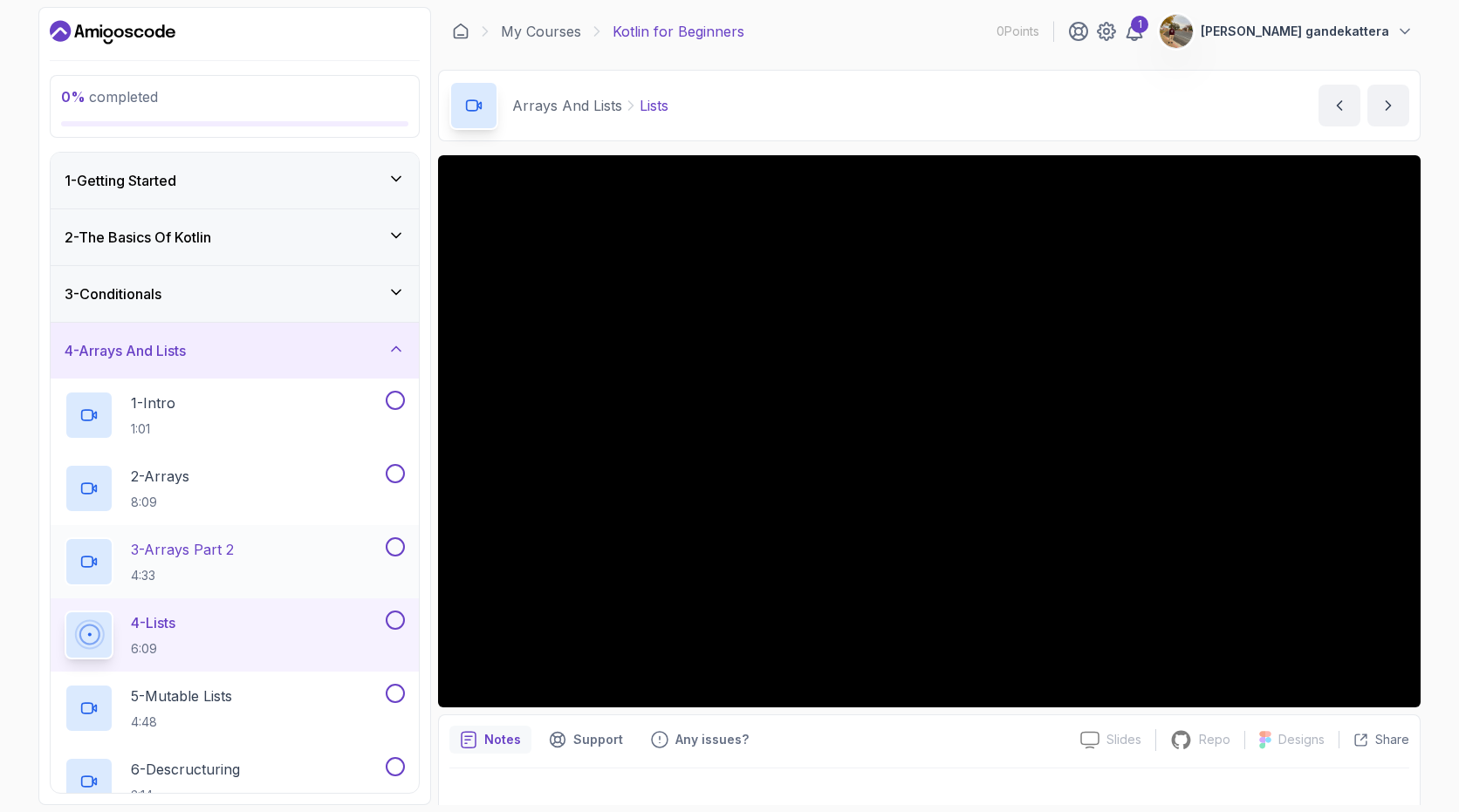
scroll to position [267, 0]
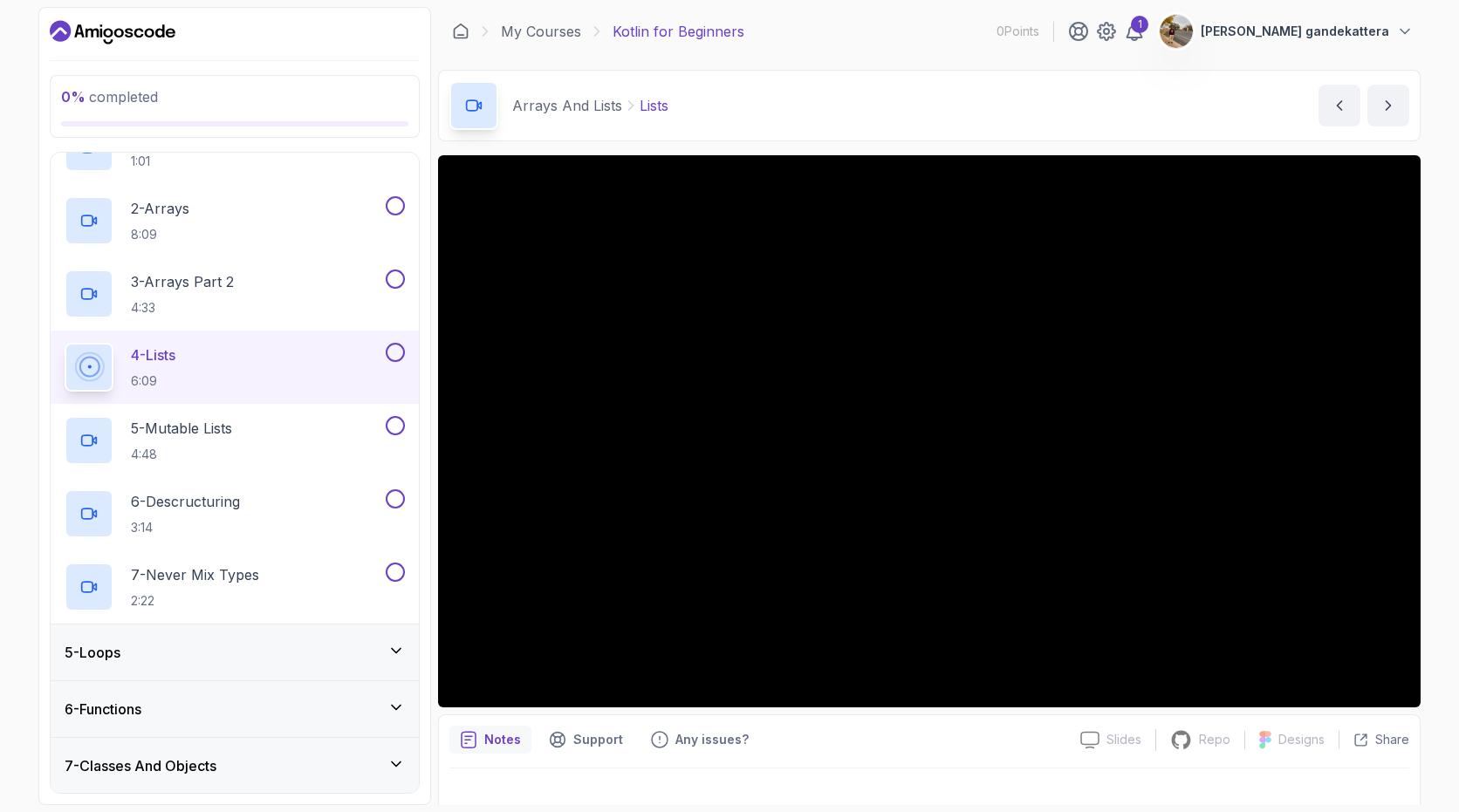
click at [277, 642] on div "5 - Loops" at bounding box center [234, 651] width 340 height 21
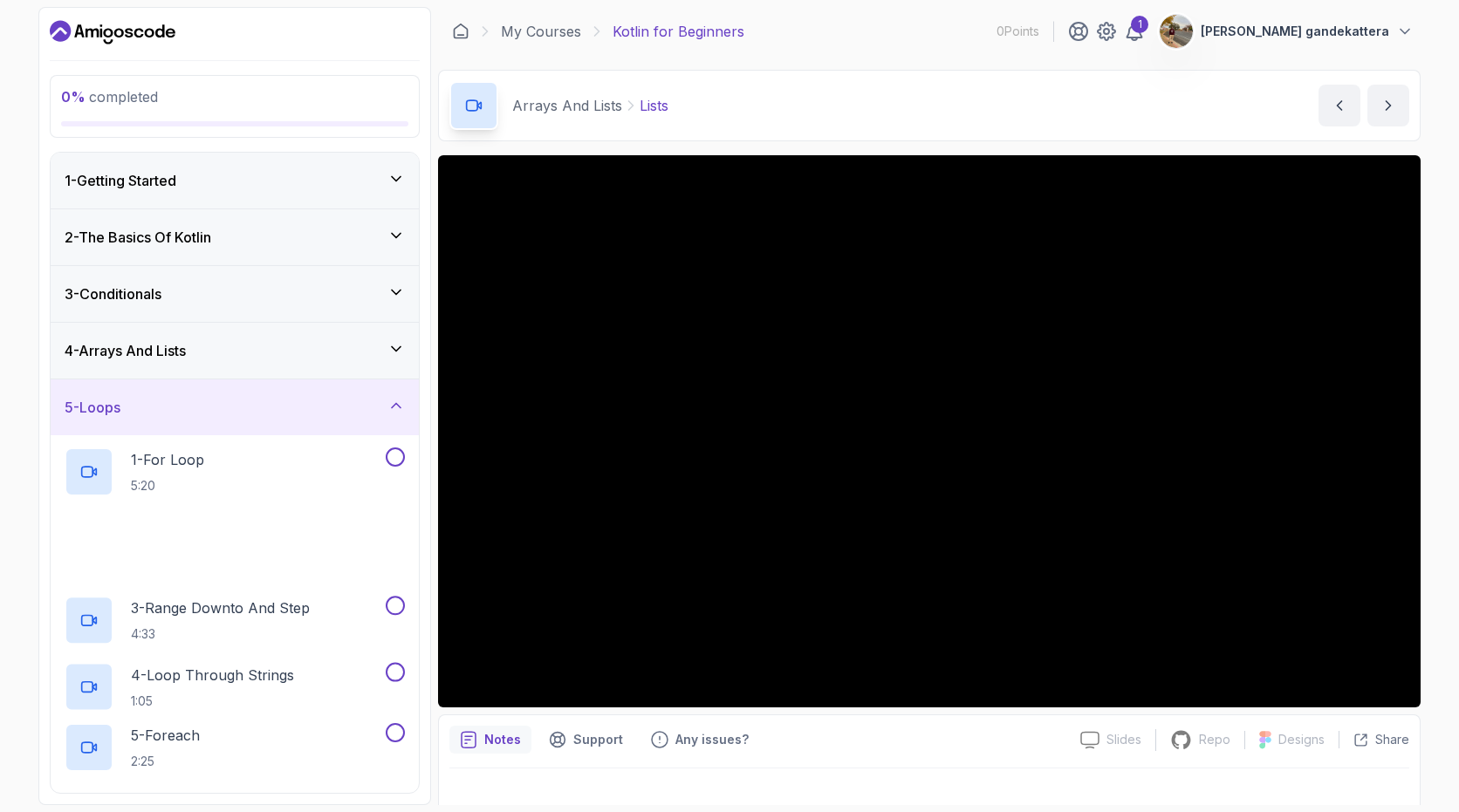
scroll to position [341, 0]
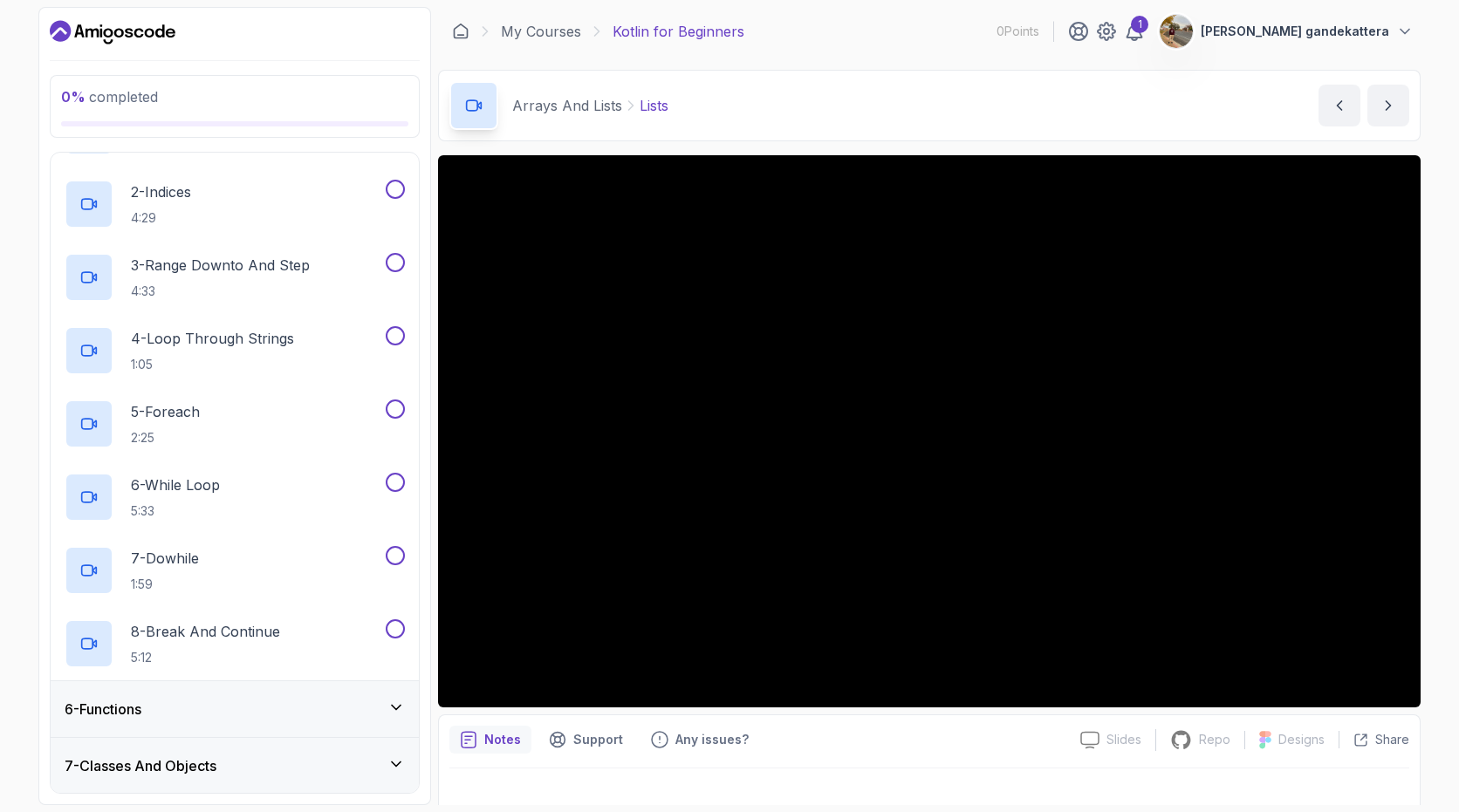
click at [251, 691] on div "6 - Functions" at bounding box center [235, 708] width 368 height 56
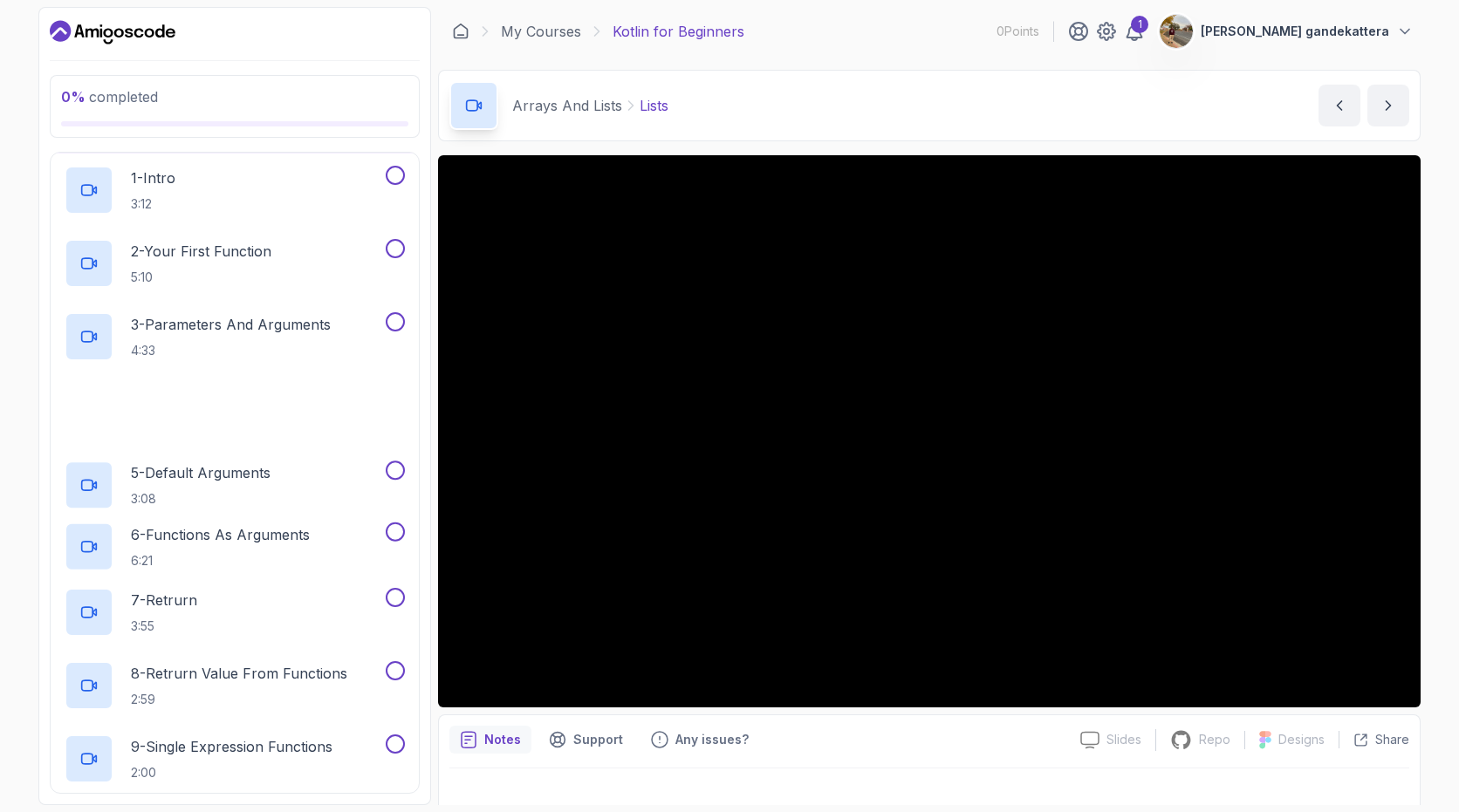
scroll to position [561, 0]
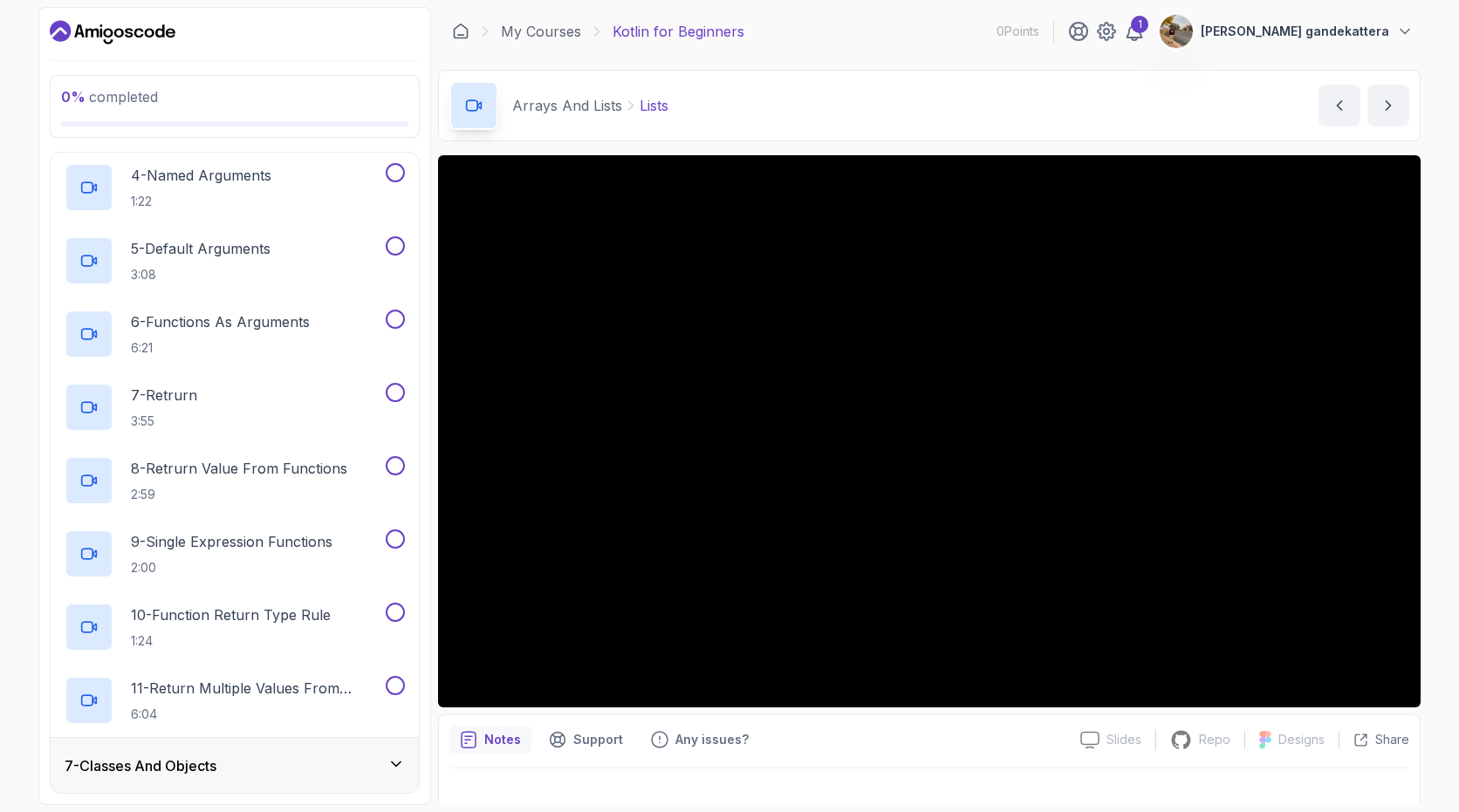
click at [235, 753] on div "7 - Classes And Objects" at bounding box center [235, 765] width 368 height 56
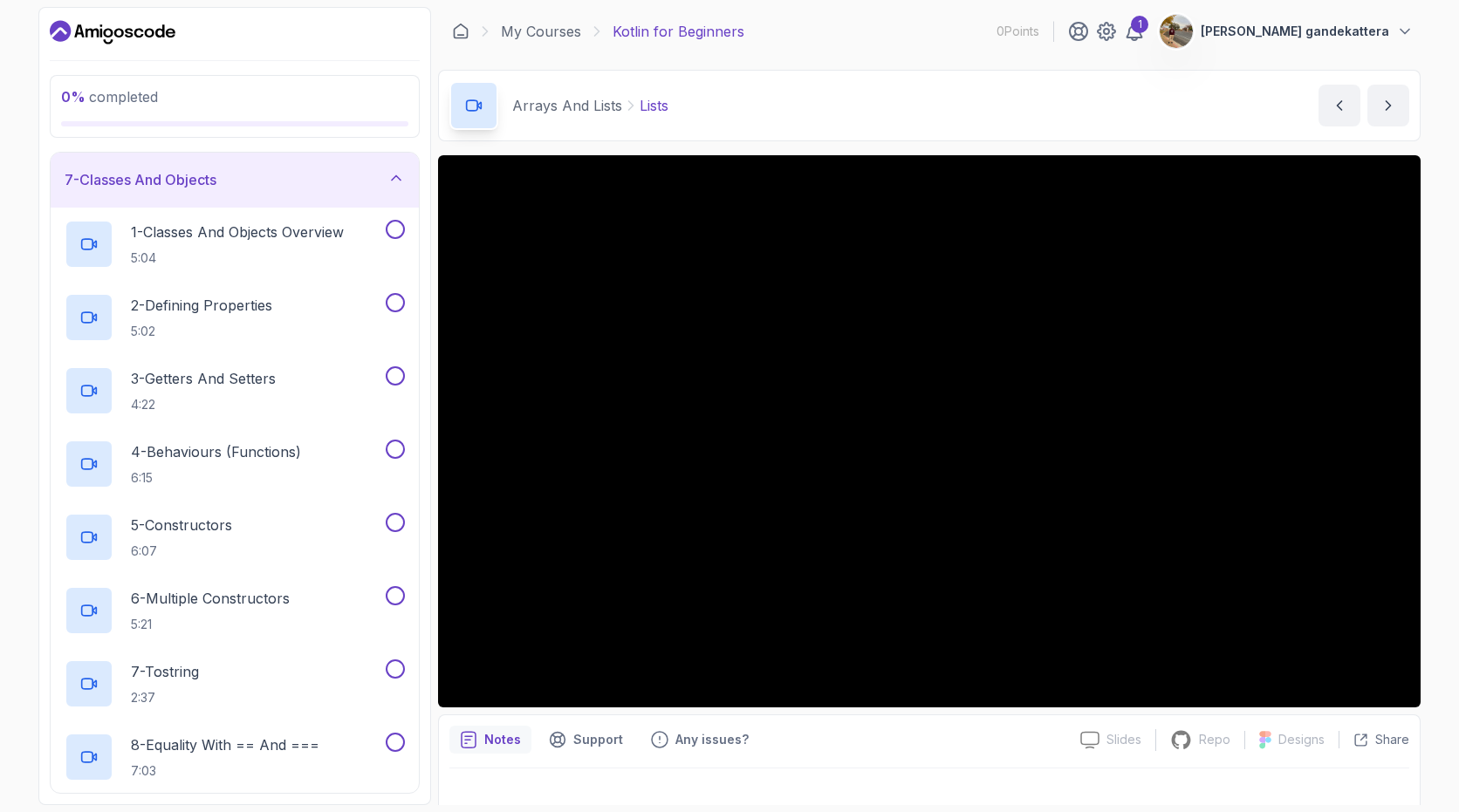
scroll to position [0, 0]
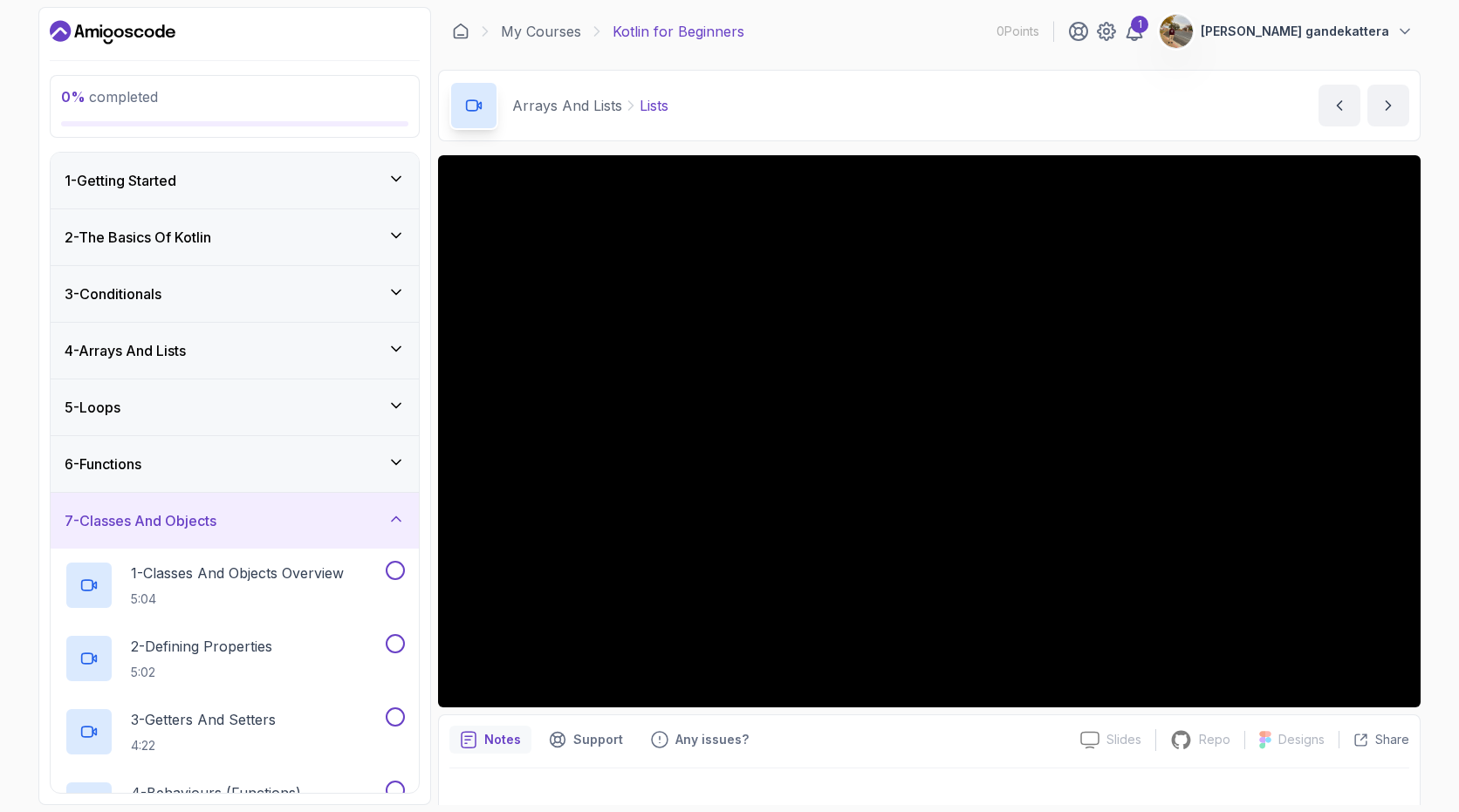
click at [1318, 44] on button "santhosh gandekattera" at bounding box center [1287, 31] width 255 height 35
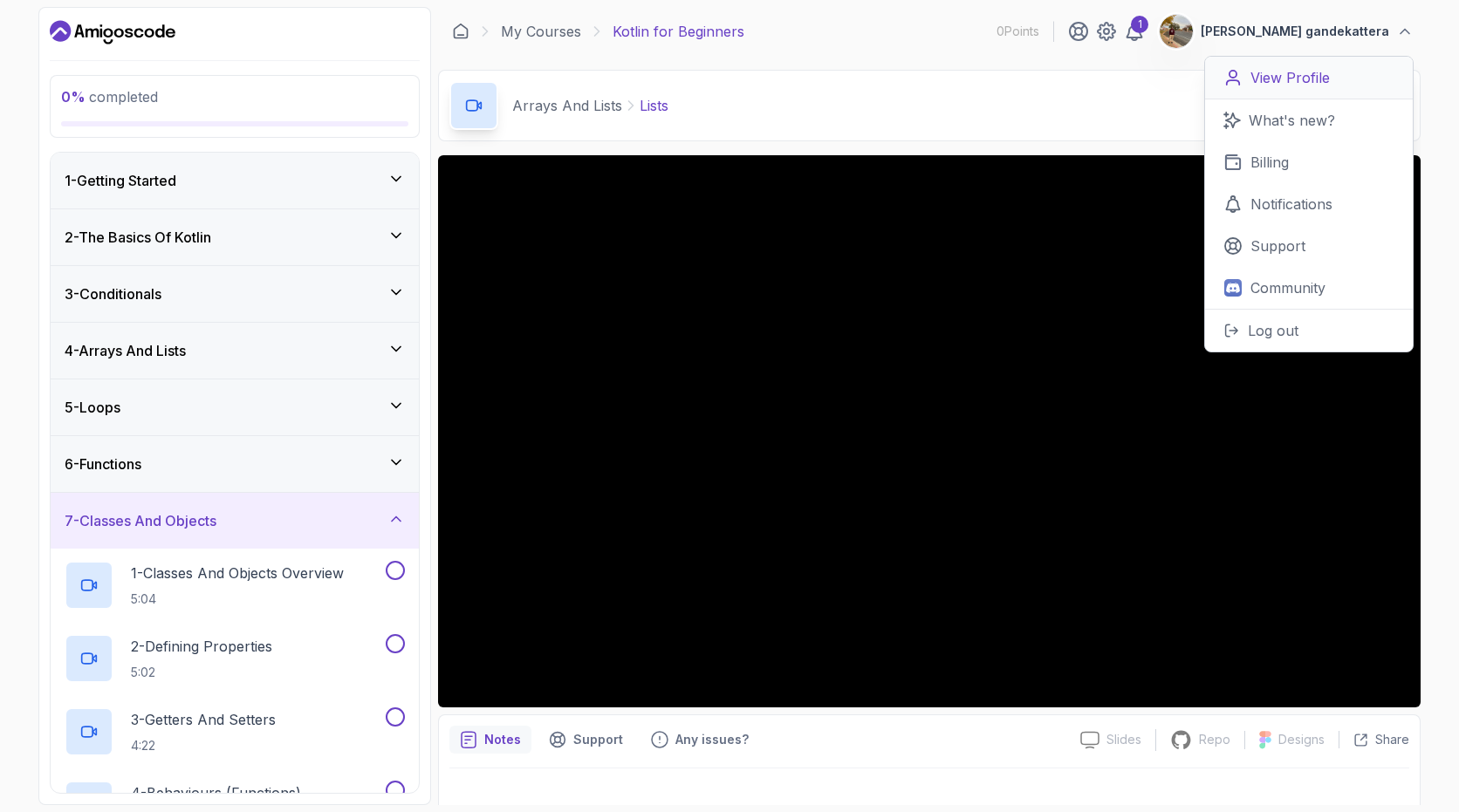
click at [1264, 83] on p "View Profile" at bounding box center [1289, 77] width 79 height 21
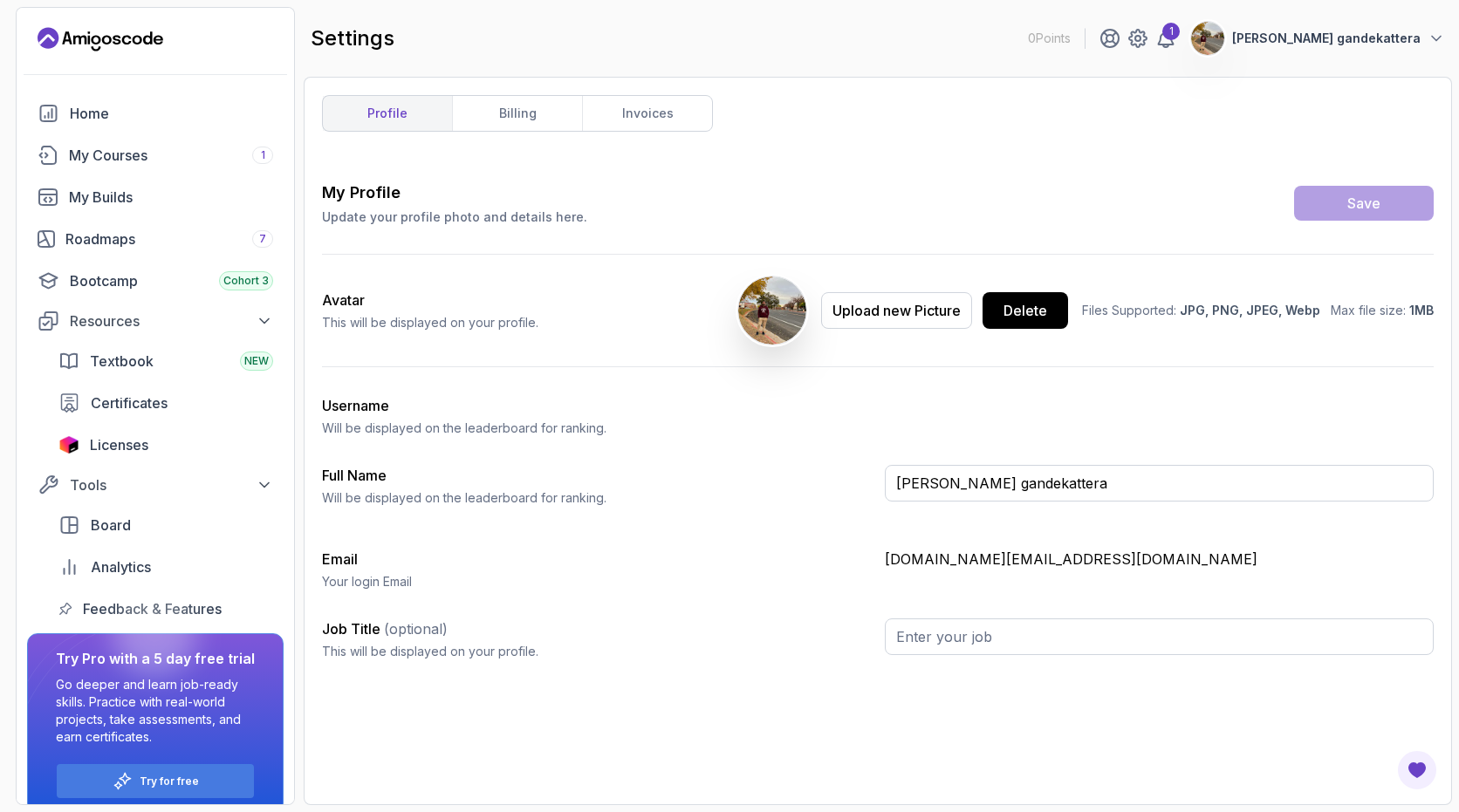
scroll to position [20, 0]
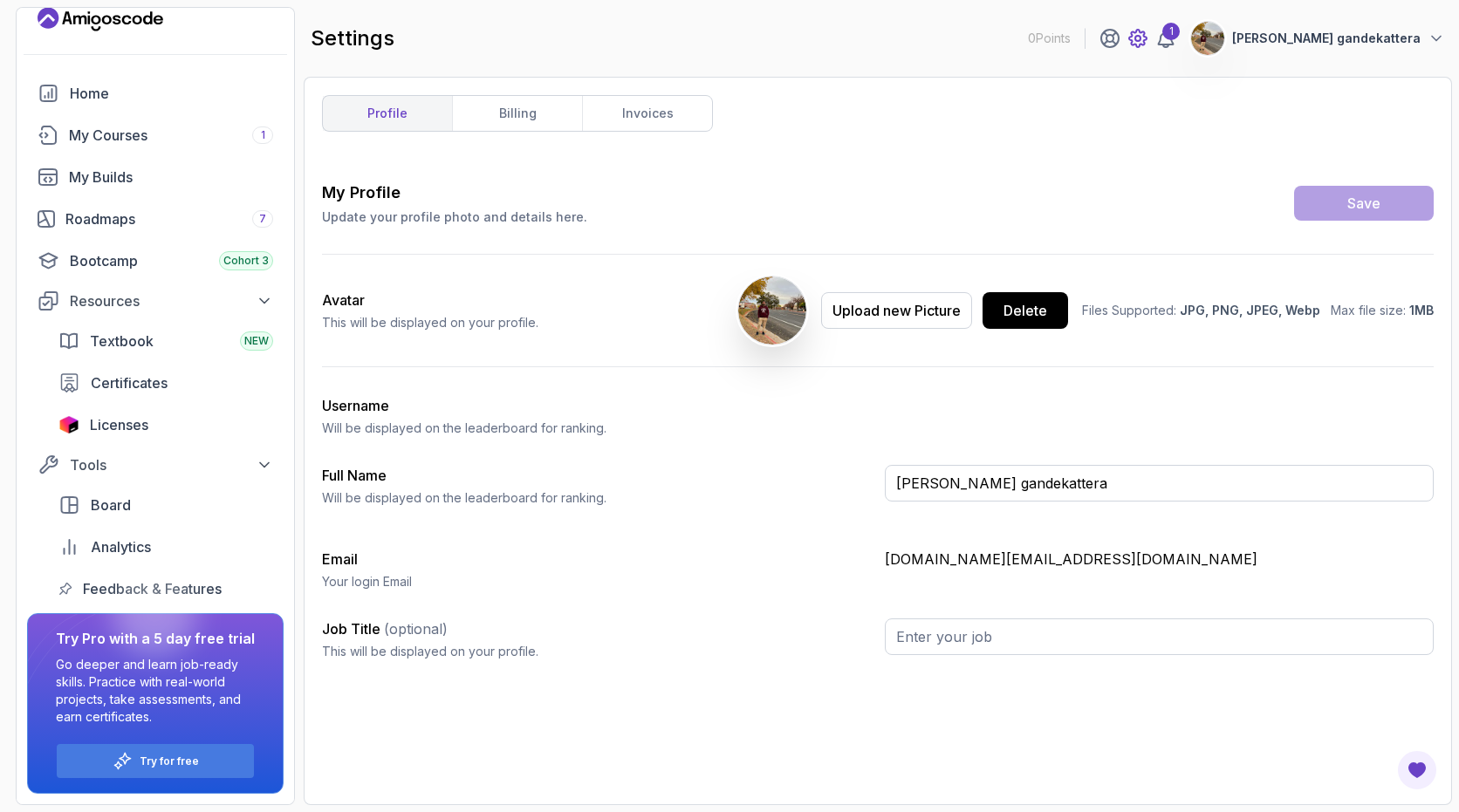
click at [1141, 37] on icon at bounding box center [1138, 38] width 5 height 5
click at [990, 486] on input "santhosh gandekattera" at bounding box center [1159, 483] width 549 height 36
type input "santhosh g"
click at [1355, 207] on div "Save" at bounding box center [1364, 203] width 33 height 21
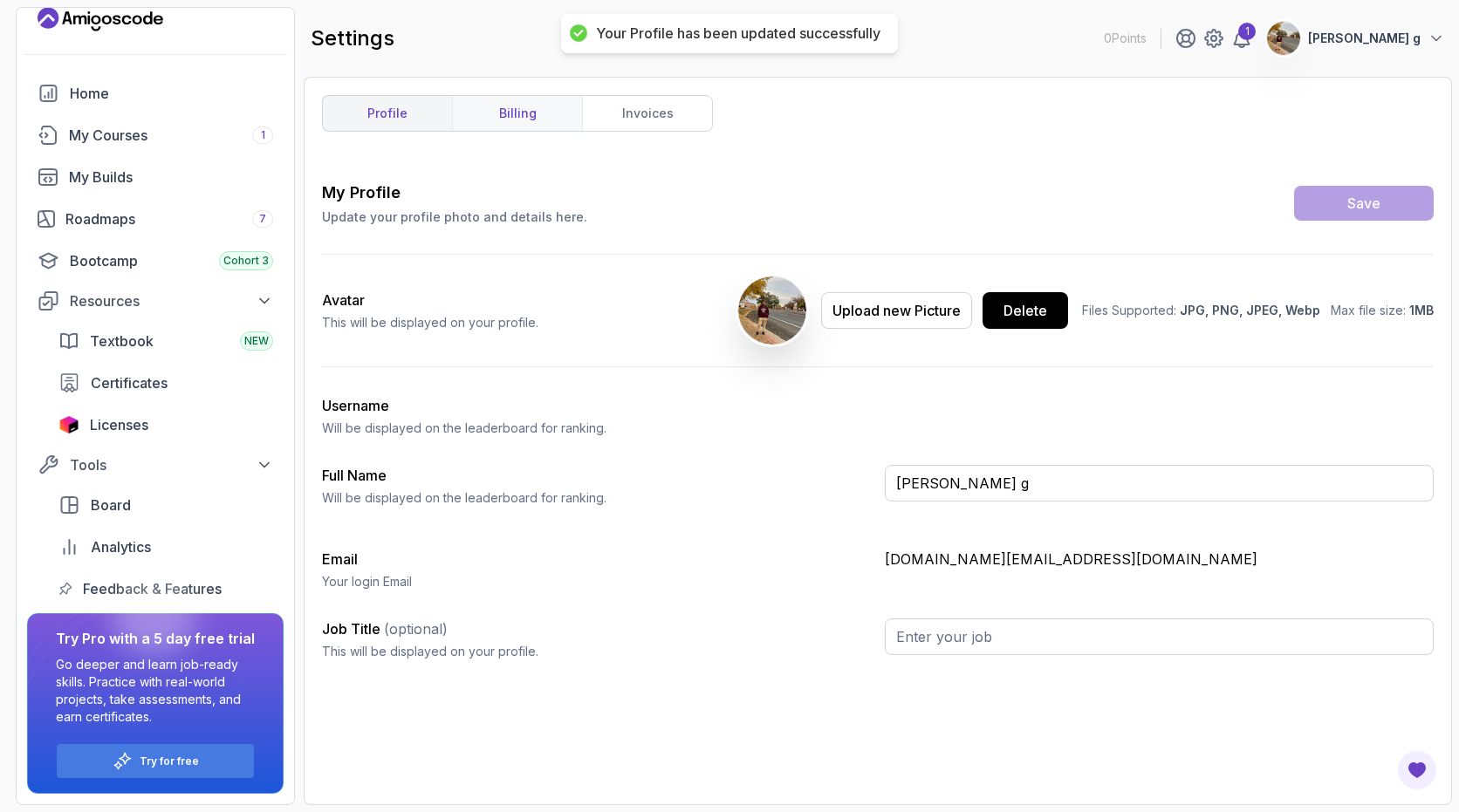
click at [571, 100] on link "billing" at bounding box center [516, 114] width 130 height 35
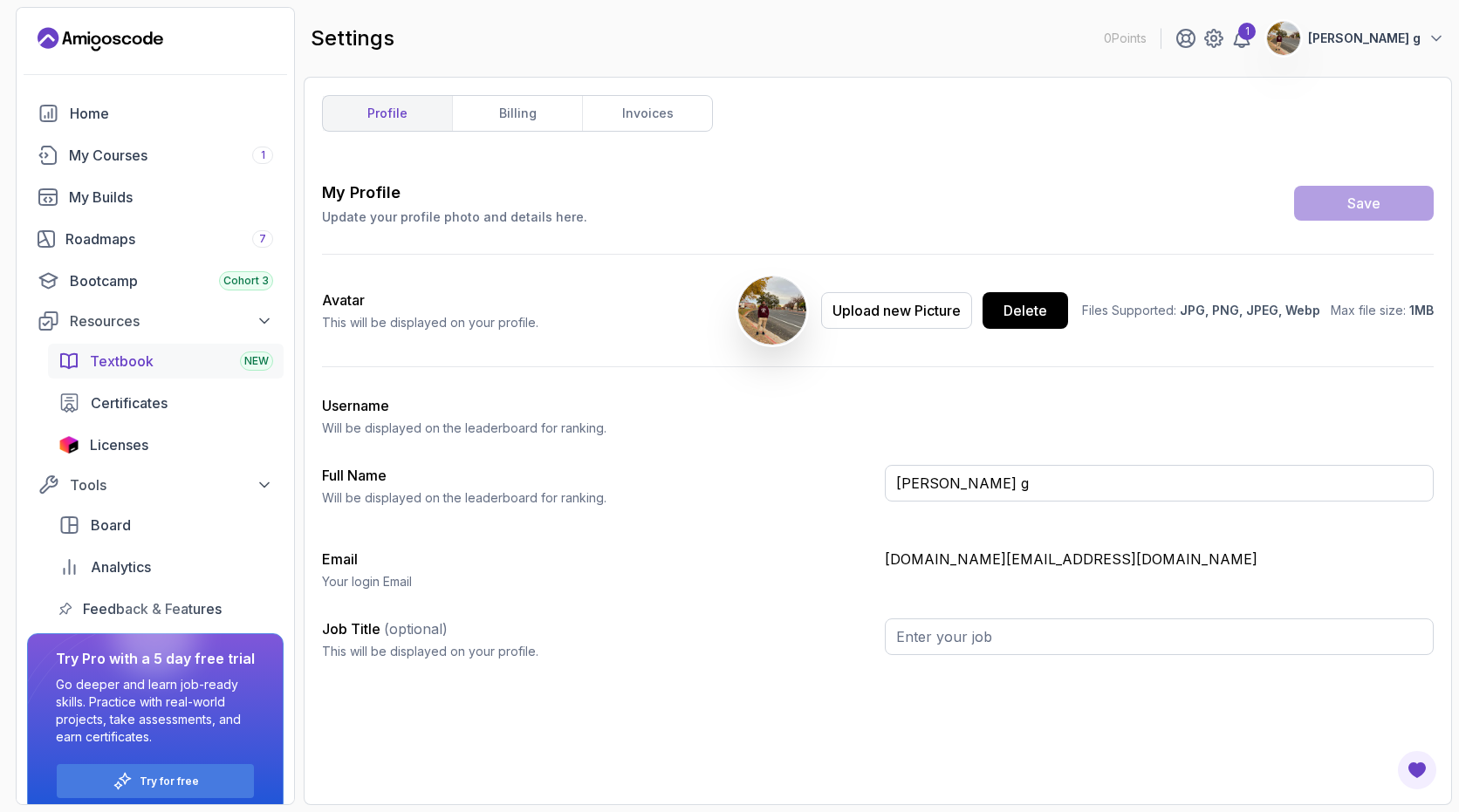
scroll to position [20, 0]
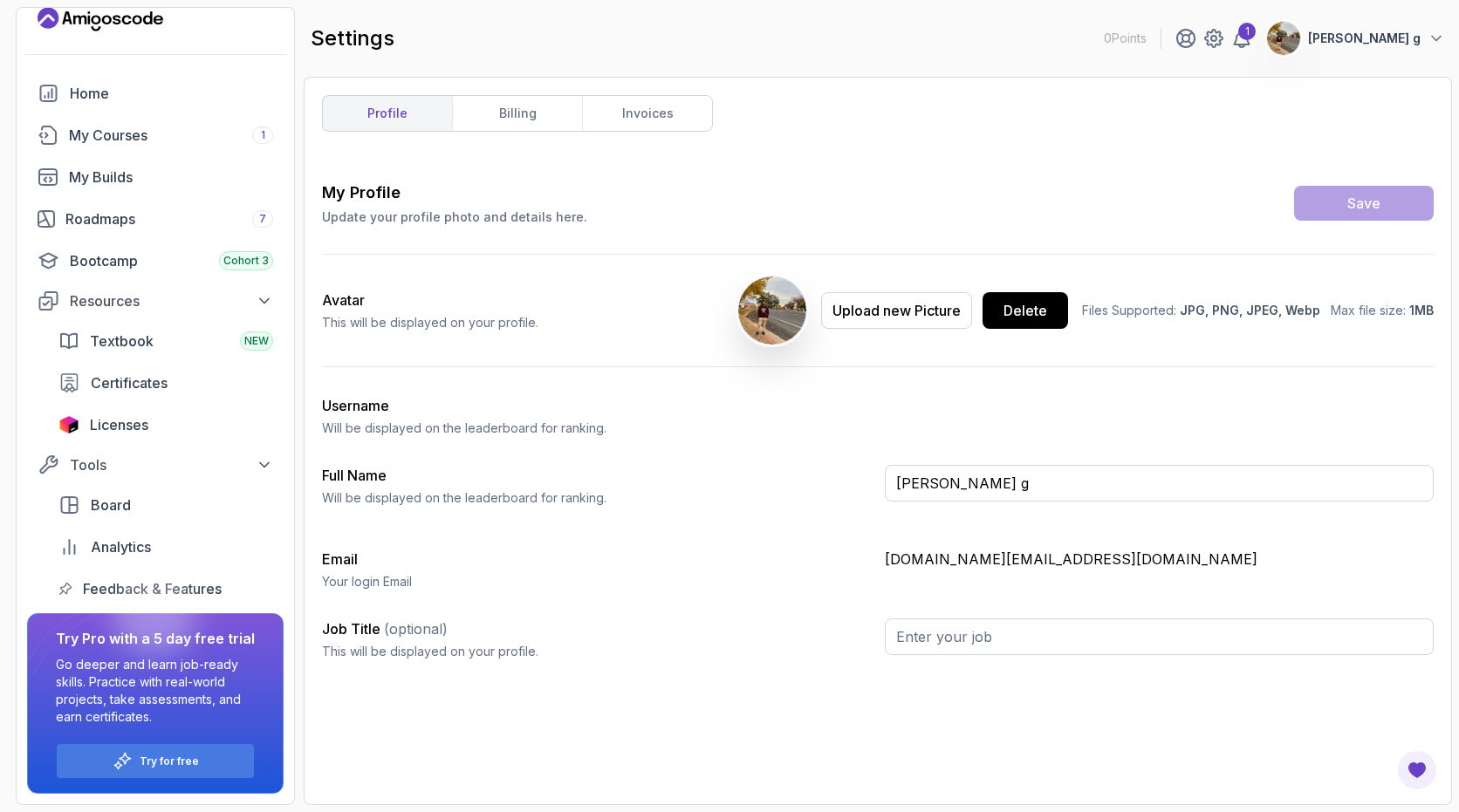
click at [1407, 39] on p "santhosh g" at bounding box center [1364, 38] width 113 height 18
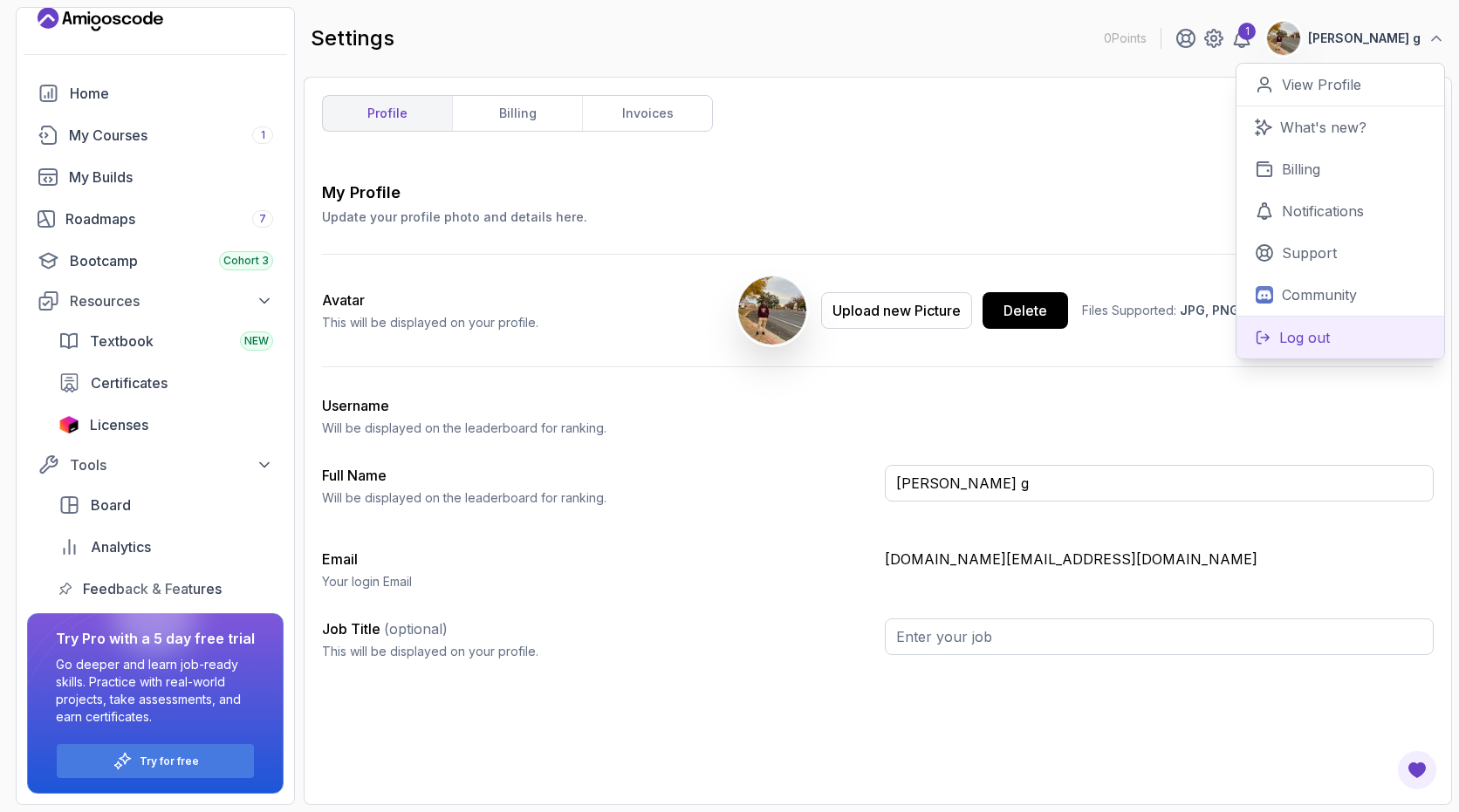
click at [1315, 349] on button "Log out" at bounding box center [1340, 337] width 208 height 43
